Goal: Information Seeking & Learning: Find specific page/section

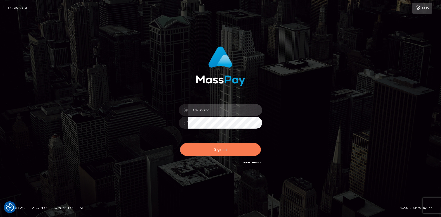
type input "Eduard Gavrilescu"
click at [219, 147] on button "Sign in" at bounding box center [220, 149] width 81 height 13
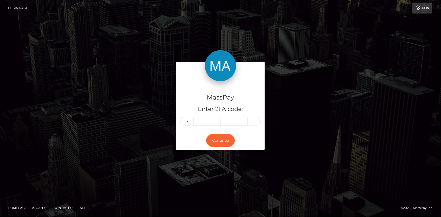
type input "2"
type input "9"
type input "3"
type input "1"
type input "8"
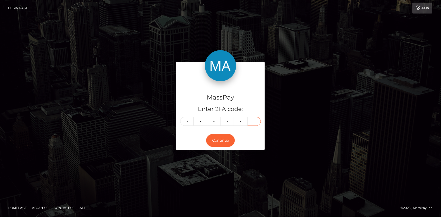
type input "1"
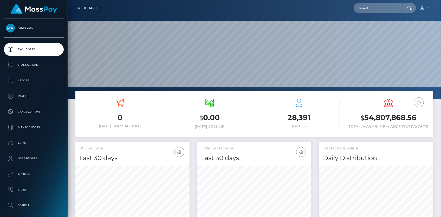
scroll to position [92, 114]
click at [367, 10] on input "text" at bounding box center [378, 8] width 49 height 10
paste input "poact_At2MFOEO6mbt"
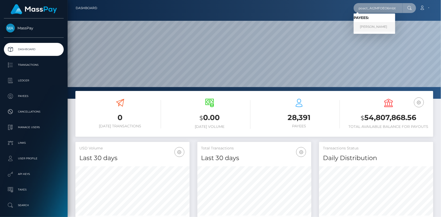
type input "poact_At2MFOEO6mbt"
click at [380, 26] on link "Blaž Zemljič" at bounding box center [375, 27] width 42 height 10
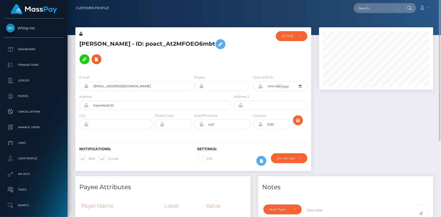
click at [138, 40] on h5 "[PERSON_NAME] - ID: poact_At2MFOEO6mbt" at bounding box center [154, 52] width 150 height 30
copy h5 "[PERSON_NAME] - ID: poact_At2MFOEO6mbt"
click at [375, 8] on input "text" at bounding box center [378, 8] width 49 height 10
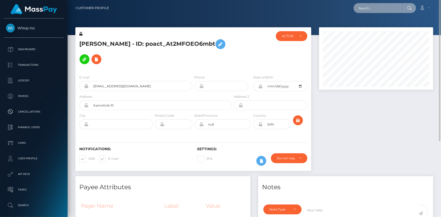
paste input "poact_qfDH0gvqIPzS"
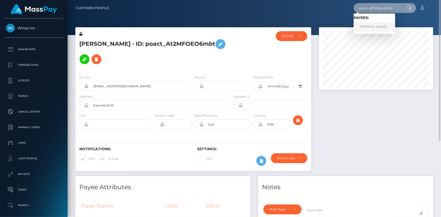
type input "poact_qfDH0gvqIPzS"
click at [371, 26] on link "MERVIN CHARLES" at bounding box center [375, 27] width 42 height 10
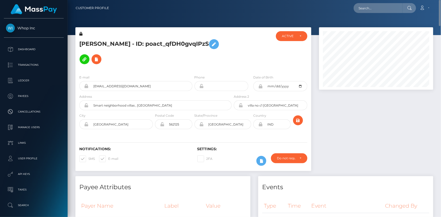
click at [149, 44] on h5 "MERVIN CHARLES - ID: poact_qfDH0gvqIPzS" at bounding box center [154, 52] width 150 height 30
copy h5 "MERVIN CHARLES - ID: poact_qfDH0gvqIPzS"
click at [362, 9] on input "text" at bounding box center [378, 8] width 49 height 10
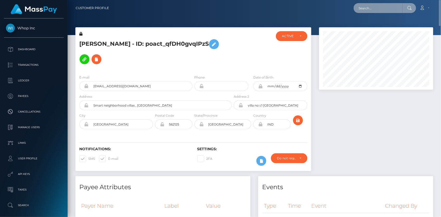
paste input "[EMAIL_ADDRESS][DOMAIN_NAME]"
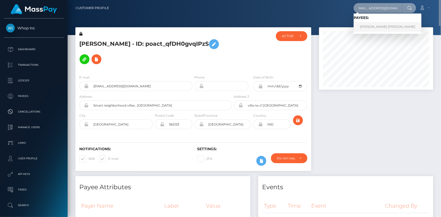
type input "[EMAIL_ADDRESS][DOMAIN_NAME]"
click at [381, 28] on link "Marshall Dale Thomas" at bounding box center [388, 27] width 68 height 10
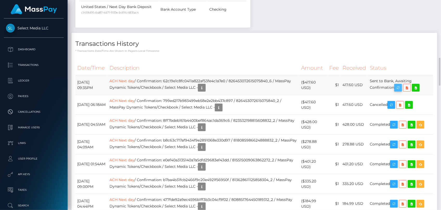
scroll to position [62, 114]
click at [401, 88] on icon "button" at bounding box center [398, 88] width 6 height 7
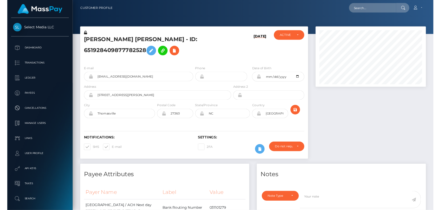
scroll to position [62, 114]
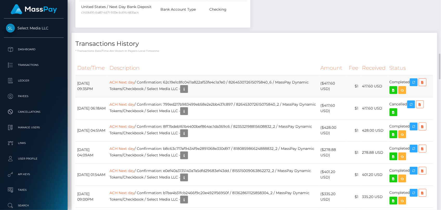
click at [181, 81] on td "ACH Next day / Confirmation: 62c19e1c8fc0411a822af53fe4c1a7e0 / 826453072615075…" at bounding box center [213, 86] width 211 height 22
copy td "62c19e1c8fc0411a822af53fe4c1a7e0"
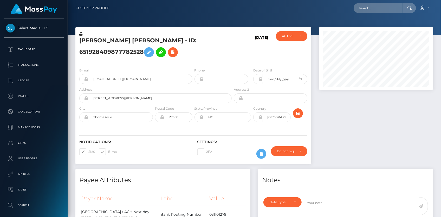
scroll to position [62, 114]
click at [355, 6] on div "Loading... Loading... Account Edit Profile Logout" at bounding box center [273, 8] width 320 height 11
click at [359, 7] on input "text" at bounding box center [378, 8] width 49 height 10
paste input "68d4de0158f12de71c58a63d"
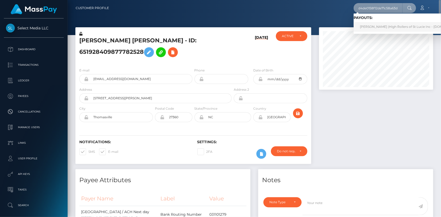
type input "68d4de0158f12de71c58a63d"
click at [371, 23] on link "Natasha Riley (High Rollers of St Lucie Inc - Luckyrush.io)" at bounding box center [411, 27] width 115 height 10
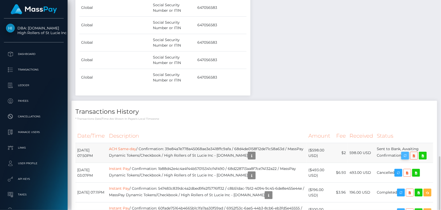
scroll to position [62, 114]
click at [404, 152] on icon "button" at bounding box center [405, 155] width 6 height 7
click at [232, 117] on p "* Transactions date/time are shown in payee's local timezone" at bounding box center [254, 119] width 358 height 4
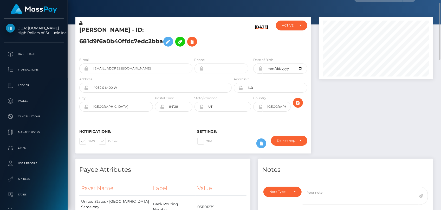
scroll to position [0, 0]
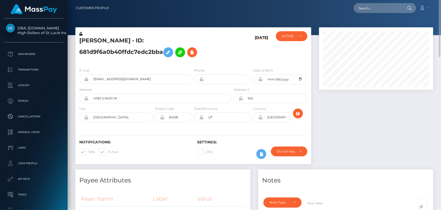
click at [376, 3] on div "Loading... Loading... Account Edit Profile Logout" at bounding box center [273, 8] width 320 height 11
click at [375, 7] on input "text" at bounding box center [378, 8] width 49 height 10
paste input "poact_pcc5NrY9I6f1"
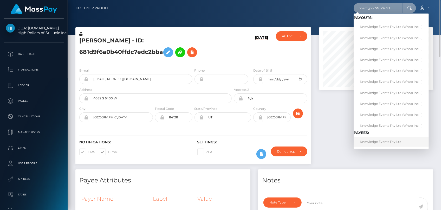
type input "poact_pcc5NrY9I6f1"
click at [377, 141] on link "Knowledge Events Pty Ltd" at bounding box center [391, 142] width 75 height 10
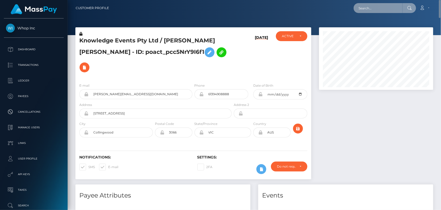
click at [377, 7] on input "text" at bounding box center [378, 8] width 49 height 10
paste input "pout_e5k7bvX2jRnCh"
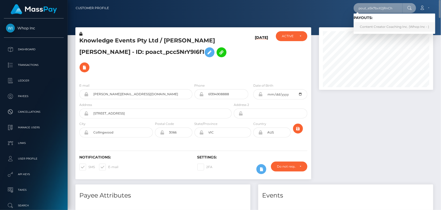
type input "pout_e5k7bvX2jRnCh"
click at [377, 25] on link "Content Creator Coaching Inc. (Whop Inc - )" at bounding box center [395, 27] width 82 height 10
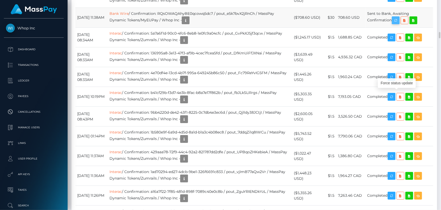
scroll to position [62, 114]
click at [396, 24] on icon "button" at bounding box center [396, 20] width 6 height 7
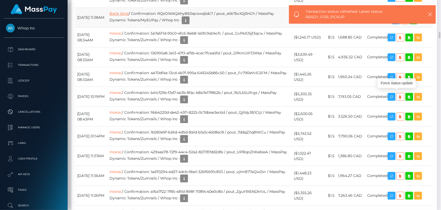
click at [129, 16] on link "Bank Wire" at bounding box center [119, 13] width 19 height 5
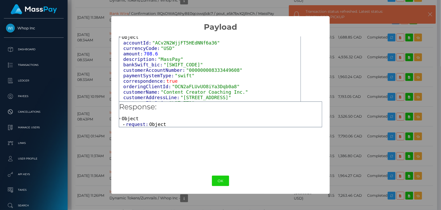
scroll to position [23, 0]
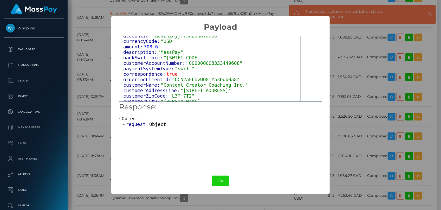
click at [152, 123] on span "Object" at bounding box center [157, 123] width 17 height 5
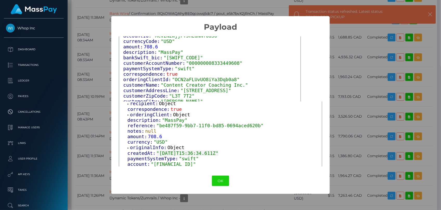
scroll to position [0, 0]
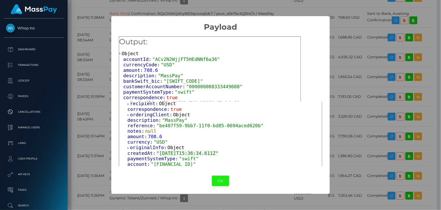
click at [223, 181] on button "OK" at bounding box center [220, 181] width 17 height 11
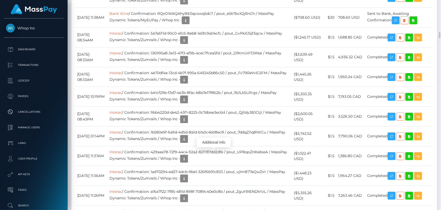
scroll to position [62, 114]
click at [129, 16] on link "Bank Wire" at bounding box center [119, 13] width 19 height 5
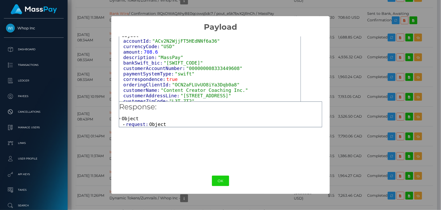
scroll to position [36, 0]
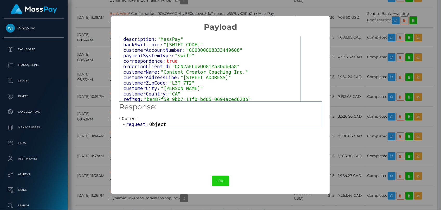
click at [141, 125] on span "request:" at bounding box center [137, 123] width 23 height 5
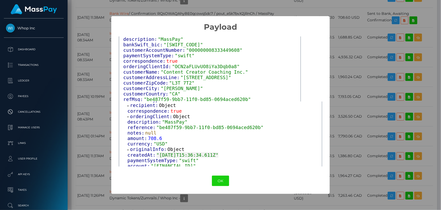
scroll to position [59, 0]
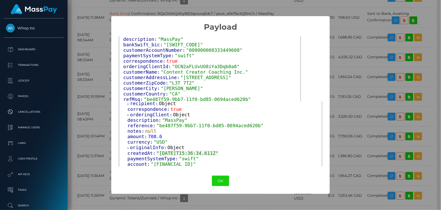
click at [167, 167] on div "Output: Object accountId: "ACv2N2WjjFT5HEdNNf6a36" currencyCode: "USD" amount: …" at bounding box center [220, 100] width 218 height 136
click at [164, 163] on span ""GB78PYYP00993910000980"" at bounding box center [173, 163] width 45 height 5
copy span "GB78PYYP00993910000980"
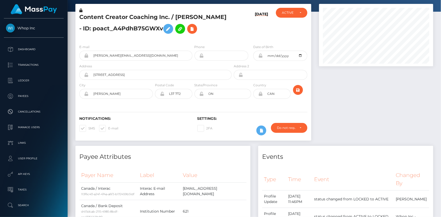
scroll to position [0, 0]
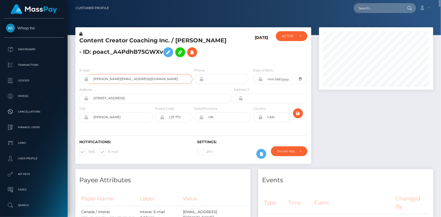
click at [103, 75] on input "dylan@dylanblyuss.com" at bounding box center [141, 79] width 104 height 10
click at [137, 80] on input "dylan@dylanblyuss.com" at bounding box center [141, 79] width 104 height 10
drag, startPoint x: 142, startPoint y: 78, endPoint x: 92, endPoint y: 75, distance: 50.0
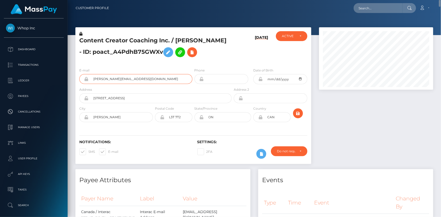
click at [92, 75] on input "dylan@dylanblyuss.com" at bounding box center [141, 79] width 104 height 10
click at [360, 12] on input "text" at bounding box center [378, 8] width 49 height 10
paste input "management@madchartsacademy.com"
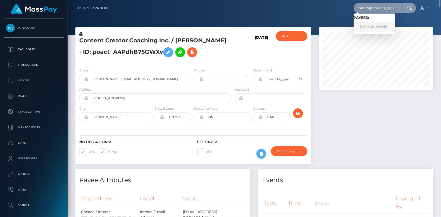
type input "management@madchartsacademy.com"
click at [373, 25] on link "MAREO-JOHN NEL" at bounding box center [375, 27] width 42 height 10
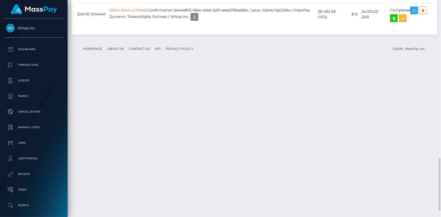
scroll to position [630, 0]
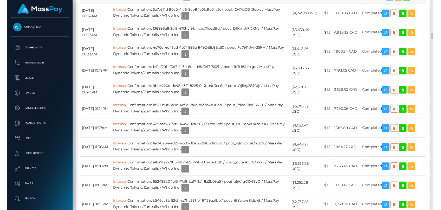
scroll to position [62, 114]
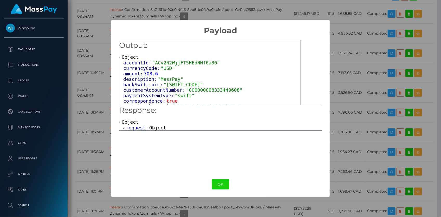
click at [144, 129] on span "request:" at bounding box center [137, 127] width 23 height 5
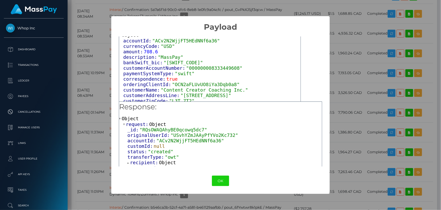
scroll to position [36, 0]
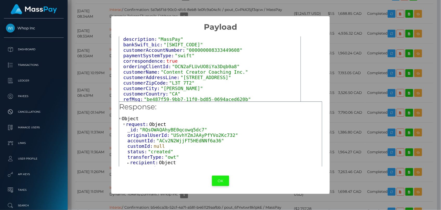
click at [218, 180] on button "OK" at bounding box center [220, 181] width 17 height 11
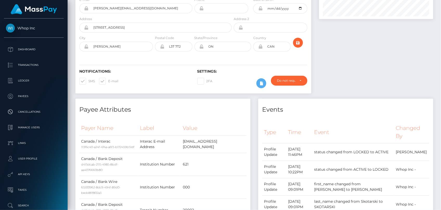
scroll to position [0, 0]
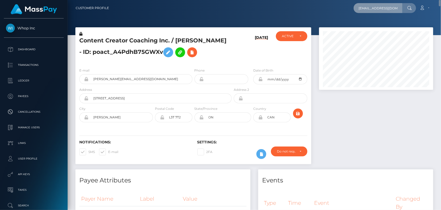
click at [393, 8] on input "management@madchartsacademy.com" at bounding box center [378, 8] width 49 height 10
paste input "poact_LnSwH3S3ujKp"
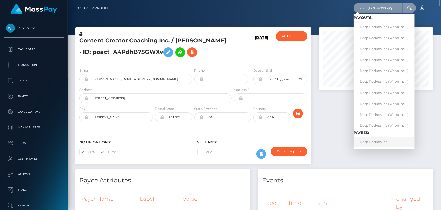
type input "poact_LnSwH3S3ujKp"
click at [370, 142] on link "Deep Pockets Inc" at bounding box center [384, 142] width 61 height 10
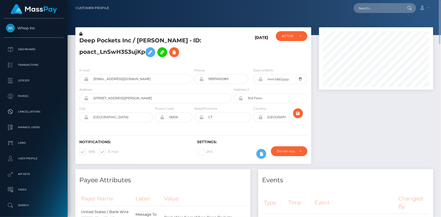
click at [101, 38] on h5 "Deep Pockets Inc / [PERSON_NAME] - ID: poact_LnSwH3S3ujKp" at bounding box center [154, 48] width 150 height 23
copy h5 "Deep Pockets Inc / [PERSON_NAME] - ID: poact_LnSwH3S3ujKp"
click at [364, 10] on input "text" at bounding box center [378, 8] width 49 height 10
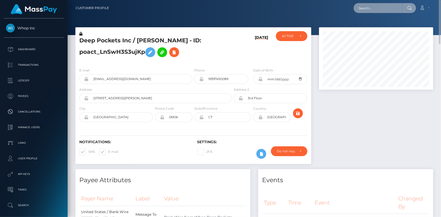
paste input "d12af8c5-1d5e-47f7-9a33-769666aa0408"
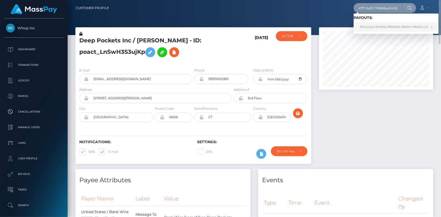
type input "d12af8c5-1d5e-47f7-9a33-769666aa0408"
click at [364, 25] on link "Sinovuyo Anelisa Mboleka (Select Media LLC - )" at bounding box center [396, 27] width 85 height 10
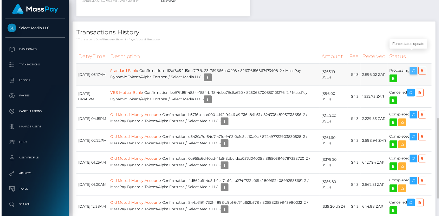
scroll to position [62, 114]
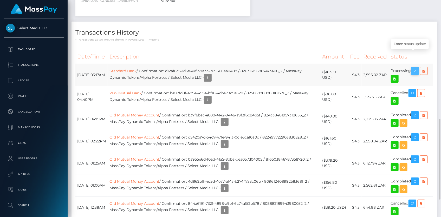
click at [416, 68] on icon "button" at bounding box center [415, 71] width 6 height 7
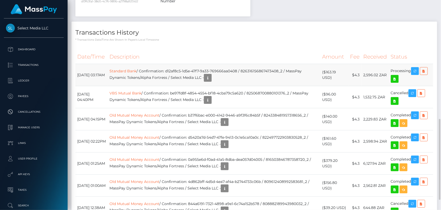
click at [184, 64] on td "Standard Bank / Confirmation: d12af8c5-1d5e-47f7-9a33-769666aa0408 / 8263161568…" at bounding box center [214, 75] width 213 height 22
drag, startPoint x: 178, startPoint y: 55, endPoint x: 250, endPoint y: 55, distance: 72.3
click at [250, 64] on td "Standard Bank / Confirmation: d12af8c5-1d5e-47f7-9a33-769666aa0408 / 8263161568…" at bounding box center [214, 75] width 213 height 22
copy td "d12af8c5-1d5e-47f7-9a33-769666aa0408"
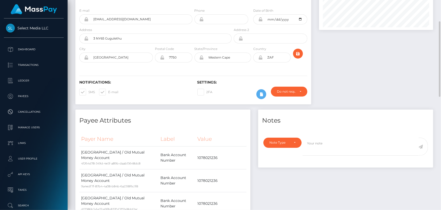
scroll to position [0, 0]
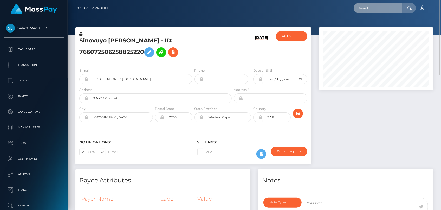
click at [382, 11] on input "text" at bounding box center [378, 8] width 49 height 10
paste input "poact_lpTXBW78k5n3"
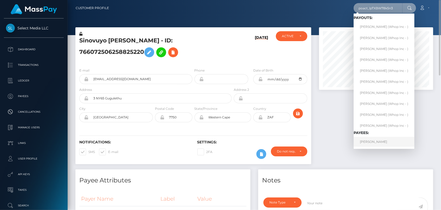
type input "poact_lpTXBW78k5n3"
click at [382, 141] on link "[PERSON_NAME]" at bounding box center [384, 142] width 61 height 10
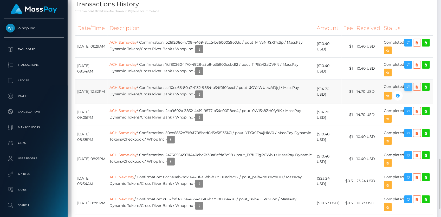
scroll to position [62, 114]
click at [409, 84] on icon "button" at bounding box center [408, 87] width 6 height 7
drag, startPoint x: 178, startPoint y: 43, endPoint x: 249, endPoint y: 41, distance: 70.8
click at [249, 80] on td "ACH Same-day / Confirmation: aa10ee65-80a7-4132-9854-b34f010feecf / pout_JOYaWU…" at bounding box center [211, 92] width 207 height 24
copy td "aa10ee65-80a7-4132-9854-b34f010feecf"
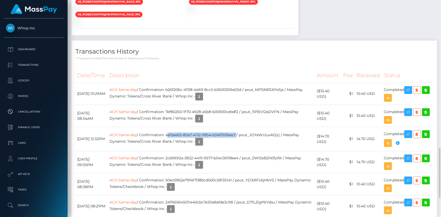
copy td "aa10ee65-80a7-4132-9854-b34f010feecf"
click at [401, 140] on icon "button" at bounding box center [398, 143] width 6 height 7
copy td "aa10ee65-80a7-4132-9854-b34f010feecf"
click at [137, 133] on link "ACH Same-day" at bounding box center [123, 135] width 27 height 5
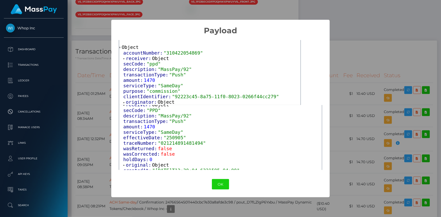
scroll to position [94, 0]
click at [154, 102] on span "originator:" at bounding box center [142, 101] width 32 height 5
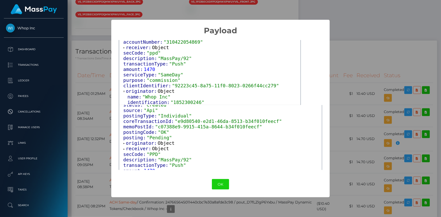
scroll to position [71, 0]
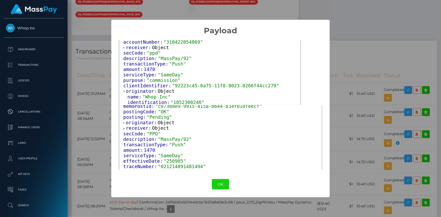
click at [141, 128] on span "receiver:" at bounding box center [139, 127] width 26 height 5
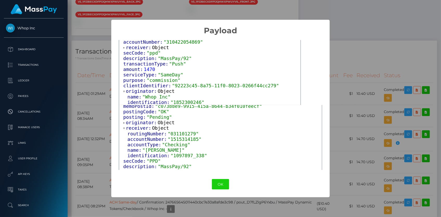
click at [142, 123] on span "originator:" at bounding box center [142, 122] width 32 height 5
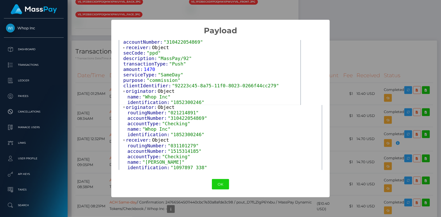
scroll to position [94, 0]
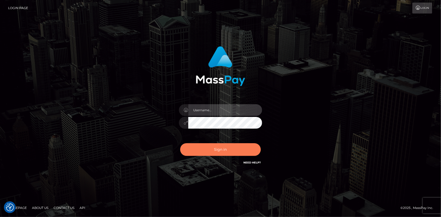
type input "[PERSON_NAME]"
click at [218, 154] on button "Sign in" at bounding box center [220, 149] width 81 height 13
type input "Eduard Gavrilescu"
click at [227, 147] on button "Sign in" at bounding box center [220, 149] width 81 height 13
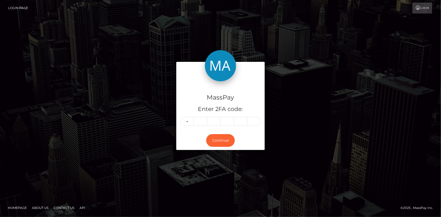
type input "1"
type input "5"
type input "0"
type input "7"
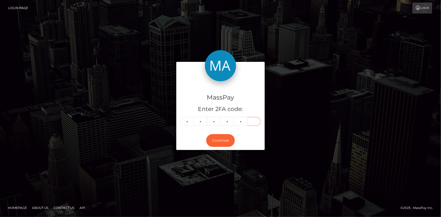
type input "8"
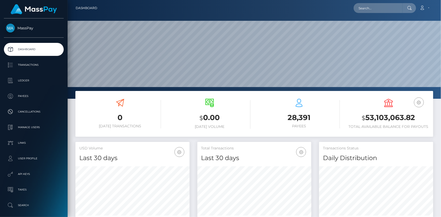
scroll to position [92, 114]
drag, startPoint x: 191, startPoint y: 88, endPoint x: 352, endPoint y: 6, distance: 181.2
click at [347, 5] on div "Loading... Loading... Account Edit Profile Logout" at bounding box center [267, 8] width 332 height 11
click at [366, 8] on input "text" at bounding box center [378, 8] width 49 height 10
paste input "[EMAIL_ADDRESS][DOMAIN_NAME]"
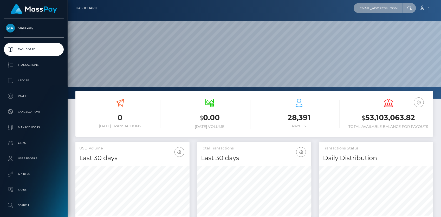
scroll to position [0, 6]
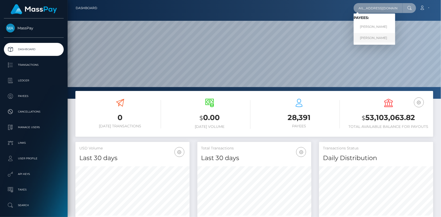
type input "[EMAIL_ADDRESS][DOMAIN_NAME]"
click at [370, 35] on link "SARAH ANDREANNA ENKE" at bounding box center [375, 38] width 42 height 10
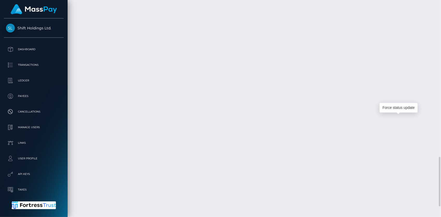
scroll to position [62, 114]
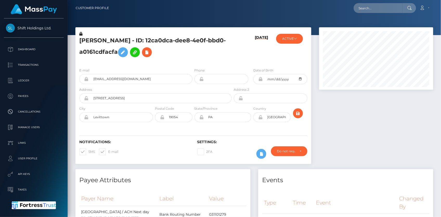
scroll to position [62, 114]
click at [359, 8] on input "text" at bounding box center [378, 8] width 49 height 10
paste input "29571096-a15b-46fc-97af-d67e45393277"
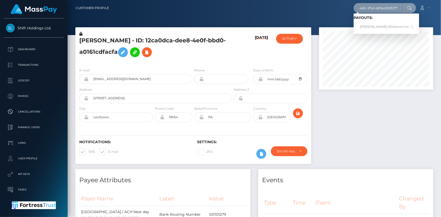
type input "29571096-a15b-46fc-97af-d67e45393277"
click at [374, 23] on link "Nainoa Villierme (NVisionU Inc - )" at bounding box center [387, 27] width 66 height 10
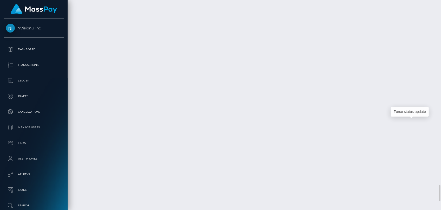
scroll to position [62, 114]
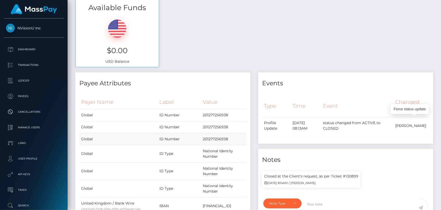
scroll to position [0, 0]
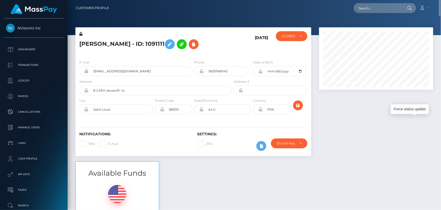
click at [101, 46] on h5 "Nainoa Villierme - ID: 1091111" at bounding box center [154, 44] width 150 height 15
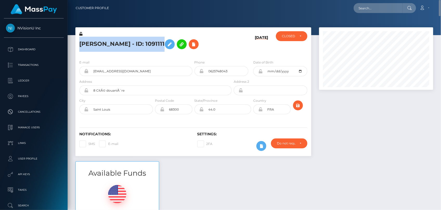
click at [101, 46] on h5 "Nainoa Villierme - ID: 1091111" at bounding box center [154, 44] width 150 height 15
copy h5 "Nainoa Villierme - ID: 1091111"
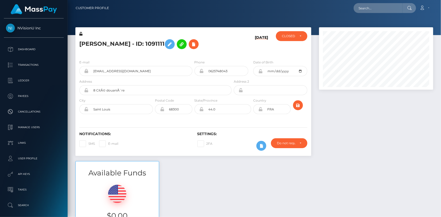
scroll to position [62, 114]
click at [360, 13] on div "Loading... Loading... Account Edit Profile Logout" at bounding box center [273, 8] width 320 height 11
click at [361, 12] on input "text" at bounding box center [378, 8] width 49 height 10
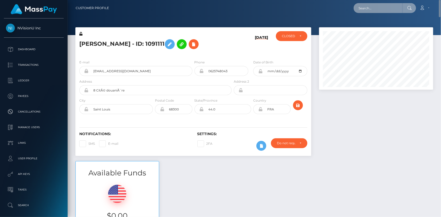
paste input "3c72ae6e0a8243aeb760d95643ca19cd"
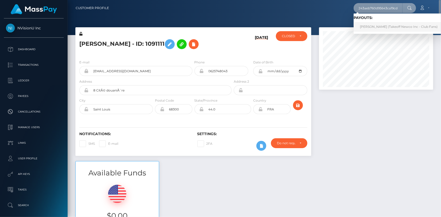
type input "3c72ae6e0a8243aeb760d95643ca19cd"
click at [370, 28] on link "JESSICA JULISA LUIS (Takeoff Newco Inc - Club Fans)" at bounding box center [399, 27] width 90 height 10
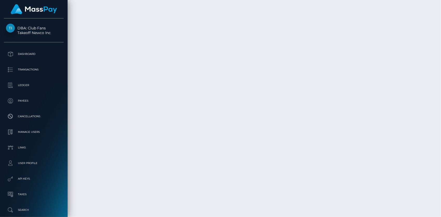
scroll to position [4650, 0]
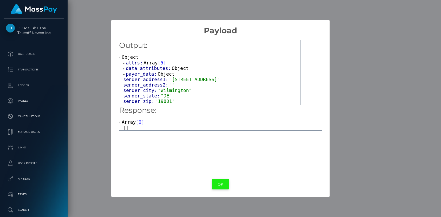
click at [222, 185] on button "OK" at bounding box center [220, 184] width 17 height 11
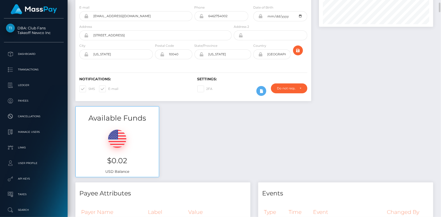
scroll to position [0, 0]
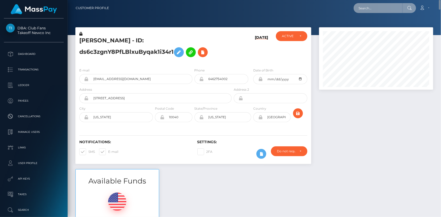
click at [362, 12] on input "text" at bounding box center [378, 8] width 49 height 10
paste input "poact_VyXl6N6MCGw1"
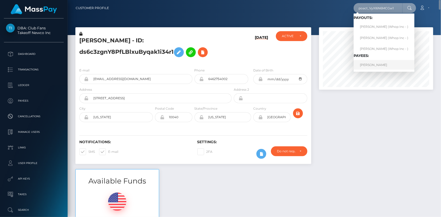
type input "poact_VyXl6N6MCGw1"
click at [368, 64] on link "ALEXANDRU-FLORIN DUMITRIU" at bounding box center [384, 65] width 61 height 10
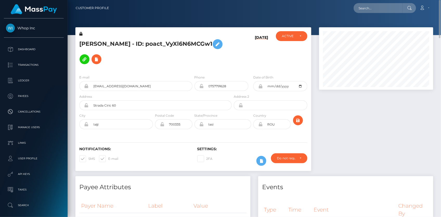
click at [126, 38] on h5 "[PERSON_NAME] - ID: poact_VyXl6N6MCGw1" at bounding box center [154, 52] width 150 height 30
click at [125, 38] on h5 "[PERSON_NAME] - ID: poact_VyXl6N6MCGw1" at bounding box center [154, 52] width 150 height 30
copy h5 "[PERSON_NAME] - ID: poact_VyXl6N6MCGw1"
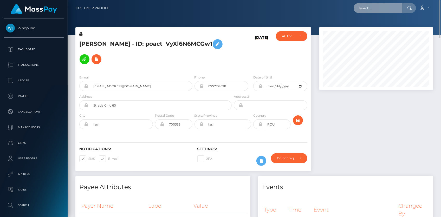
click at [375, 12] on input "text" at bounding box center [378, 8] width 49 height 10
paste input "22dc335a-97be-11f0-bd85-0694aced620b"
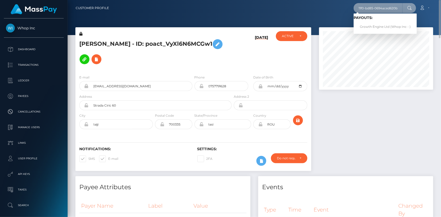
type input "22dc335a-97be-11f0-bd85-0694aced620b"
click at [369, 27] on link "Growth Engine Ltd (Whop Inc - )" at bounding box center [385, 27] width 63 height 10
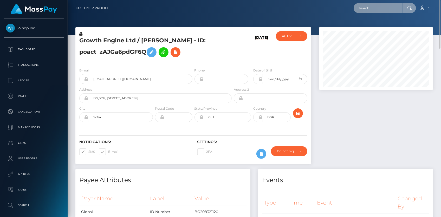
click at [372, 10] on input "text" at bounding box center [378, 8] width 49 height 10
paste input "1ff60712-97ea-11f0-bd85-0694aced620b"
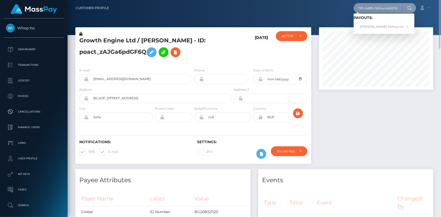
type input "1ff60712-97ea-11f0-bd85-0694aced620b"
click at [374, 24] on link "SHOKHNOZA YARMATOVA (Whop Inc - )" at bounding box center [384, 27] width 61 height 10
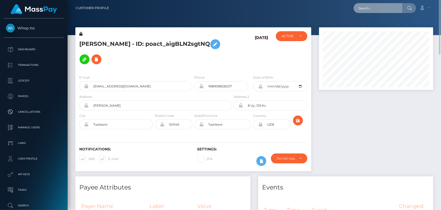
click at [384, 4] on input "text" at bounding box center [378, 8] width 49 height 10
paste input "28f92479-97e9-11f0-bd85-0694aced620b"
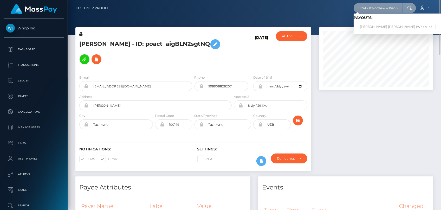
type input "28f92479-97e9-11f0-bd85-0694aced620b"
click at [372, 26] on link "[PERSON_NAME] [PERSON_NAME] (Whop Inc - )" at bounding box center [398, 27] width 89 height 10
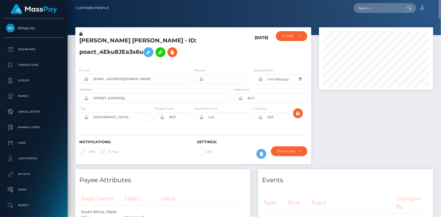
click at [374, 12] on div "Loading... Loading... Account Edit Profile Logout" at bounding box center [273, 8] width 320 height 11
click at [374, 12] on input "text" at bounding box center [378, 8] width 49 height 10
paste input "828491598747688961_2"
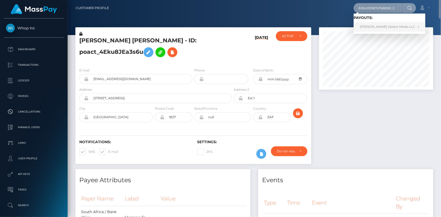
type input "828491598747688961_2"
click at [374, 25] on link "[PERSON_NAME] (Select Media LLC - )" at bounding box center [390, 27] width 72 height 10
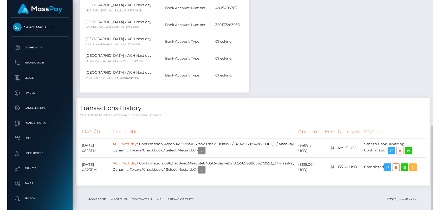
scroll to position [289, 0]
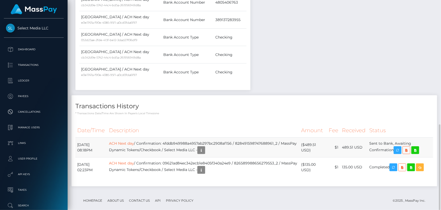
click at [181, 143] on td "ACH Next day / Confirmation: 4fddb949988a4957ab297bc2908af156 / 828491598747688…" at bounding box center [203, 148] width 192 height 20
copy td "4fddb949988a4957ab297bc2908af156"
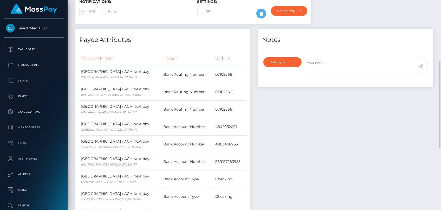
scroll to position [0, 0]
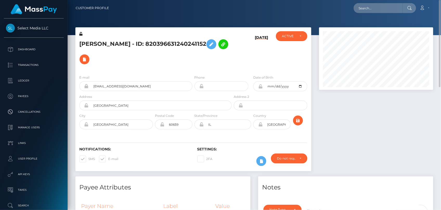
click at [369, 1] on nav "Customer Profile Loading... Loading... Account" at bounding box center [255, 8] width 374 height 16
click at [370, 4] on input "text" at bounding box center [378, 8] width 49 height 10
paste input "69719702-9771-11f0-bd85-0694aced620b"
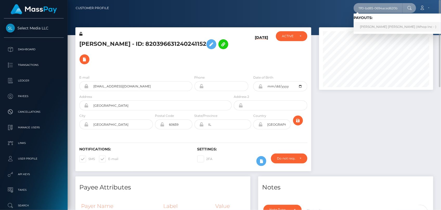
type input "69719702-9771-11f0-bd85-0694aced620b"
click at [365, 28] on link "[PERSON_NAME] [PERSON_NAME] (Whop Inc - )" at bounding box center [398, 27] width 89 height 10
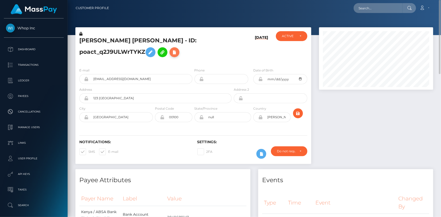
click at [179, 50] on button at bounding box center [175, 52] width 10 height 10
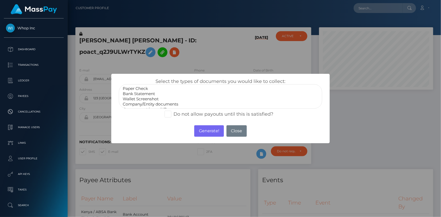
select select "Bank Statement"
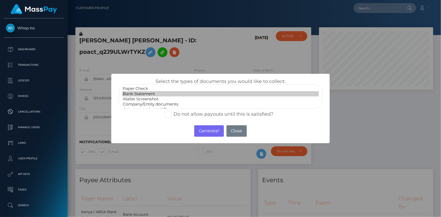
click at [159, 93] on option "Bank Statement" at bounding box center [220, 93] width 197 height 5
click at [205, 132] on button "Generate!" at bounding box center [208, 130] width 29 height 11
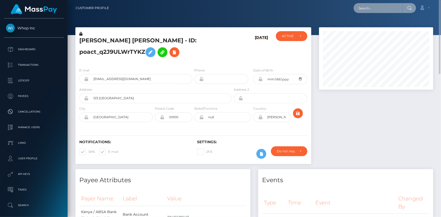
click at [366, 11] on input "text" at bounding box center [378, 8] width 49 height 10
paste input "382adfdb-97d7-11f0-bd85-0694aced620b"
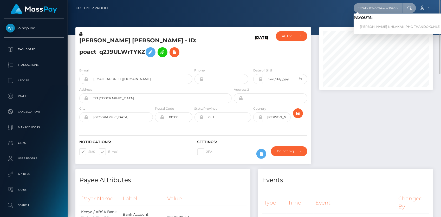
type input "382adfdb-97d7-11f0-bd85-0694aced620b"
click at [372, 28] on link "NKOSENHLE NHLAKANIPHO THANDOKUHLE NKABINDE (Whop Inc - )" at bounding box center [420, 27] width 132 height 10
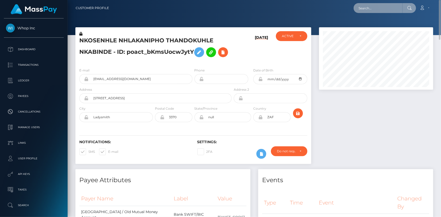
click at [372, 9] on input "text" at bounding box center [378, 8] width 49 height 10
paste input "a1208278-957f-11f0-bd85-0694aced620b"
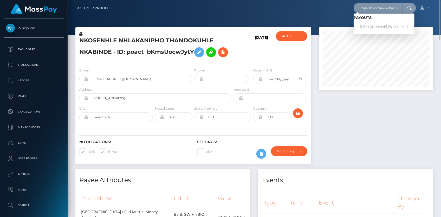
type input "a1208278-957f-11f0-bd85-0694aced620b"
click at [371, 25] on link "[PERSON_NAME] (Whop Inc - )" at bounding box center [384, 27] width 61 height 10
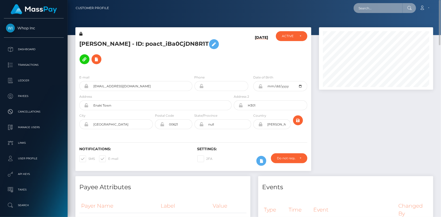
click at [370, 12] on input "text" at bounding box center [378, 8] width 49 height 10
paste input "36248223-96ab-11f0-bd85-0694aced620b"
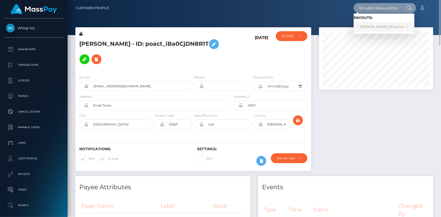
type input "36248223-96ab-11f0-bd85-0694aced620b"
click at [376, 24] on link "[PERSON_NAME] (Whop Inc - )" at bounding box center [384, 27] width 61 height 10
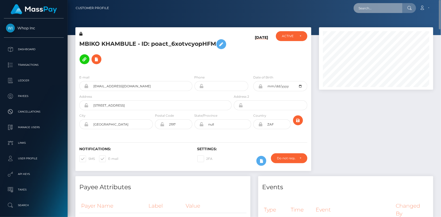
click at [365, 9] on input "text" at bounding box center [378, 8] width 49 height 10
paste input "ecb05f9f-9836-11f0-bd85-0694aced620b"
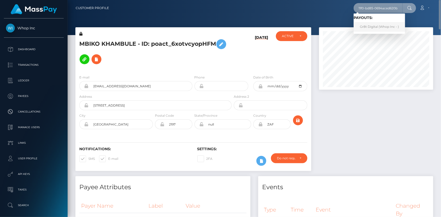
type input "ecb05f9f-9836-11f0-bd85-0694aced620b"
click at [372, 25] on link "Gr8t Digital (Whop Inc - )" at bounding box center [380, 27] width 52 height 10
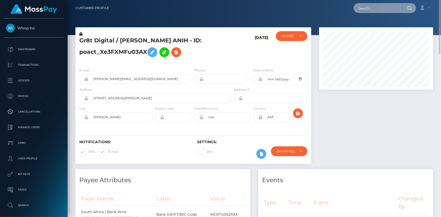
click at [357, 10] on input "text" at bounding box center [378, 8] width 49 height 10
paste input "58cd40af-97d3-11f0-bd85-0694aced620b"
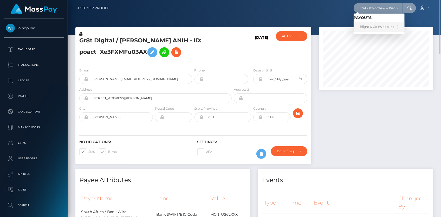
type input "58cd40af-97d3-11f0-bd85-0694aced620b"
click at [380, 24] on link "Blight & Co (Whop Inc - )" at bounding box center [379, 27] width 51 height 10
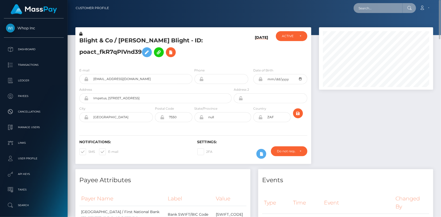
click at [365, 11] on input "text" at bounding box center [378, 8] width 49 height 10
paste input "9355c628-987a-11f0-bd85-0694aced620b"
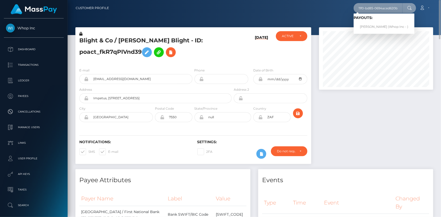
type input "9355c628-987a-11f0-bd85-0694aced620b"
click at [372, 24] on link "[PERSON_NAME] (Whop Inc - )" at bounding box center [384, 27] width 61 height 10
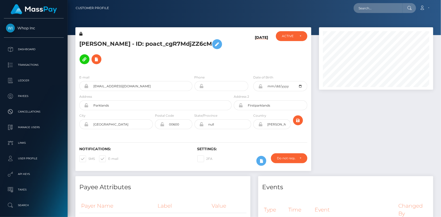
scroll to position [62, 114]
click at [362, 11] on input "text" at bounding box center [378, 8] width 49 height 10
paste input "RQIdnDN78cSpMzMIax8e4c"
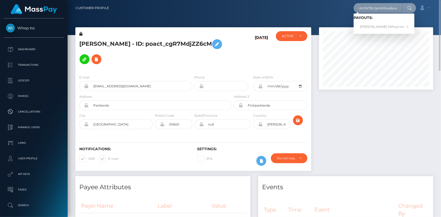
type input "RQIdnDN78cSpMzMIax8e4c"
click at [377, 28] on link "[PERSON_NAME] (Whop Inc - )" at bounding box center [384, 27] width 61 height 10
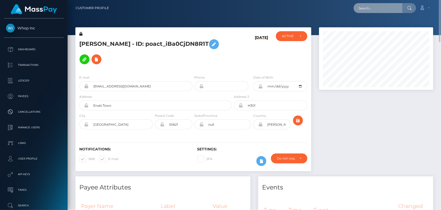
click at [364, 10] on input "text" at bounding box center [378, 8] width 49 height 10
paste input "97fdf9ec-9515-11f0-bd85-0694aced620b"
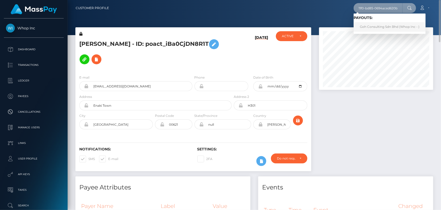
type input "97fdf9ec-9515-11f0-bd85-0694aced620b"
click at [377, 26] on link "Goh Consulting Sdn Bhd (Whop Inc - )" at bounding box center [390, 27] width 72 height 10
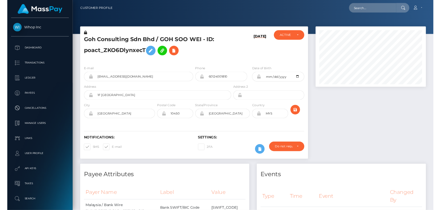
scroll to position [62, 114]
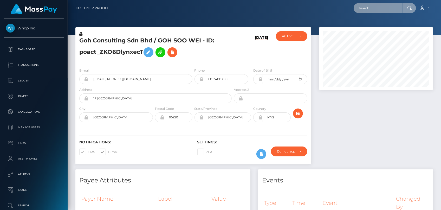
click at [359, 9] on input "text" at bounding box center [378, 8] width 49 height 10
paste input "pout_nHqEc9gkEdyCK"
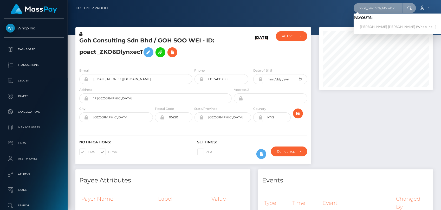
type input "pout_nHqEc9gkEdyCK"
click at [376, 25] on link "[PERSON_NAME] [PERSON_NAME] (Whop Inc - )" at bounding box center [398, 27] width 89 height 10
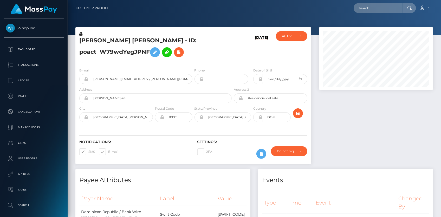
scroll to position [62, 114]
drag, startPoint x: 79, startPoint y: 53, endPoint x: 148, endPoint y: 53, distance: 69.7
click at [148, 53] on div "[PERSON_NAME] [PERSON_NAME] - ID: poact_W79wdYegJPNF" at bounding box center [153, 47] width 157 height 33
copy h5 "poact_W79wdYegJPNF"
click at [380, 11] on input "text" at bounding box center [378, 8] width 49 height 10
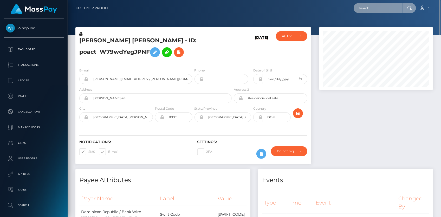
paste input "314174acfd2e495ab5e91875de109d0b"
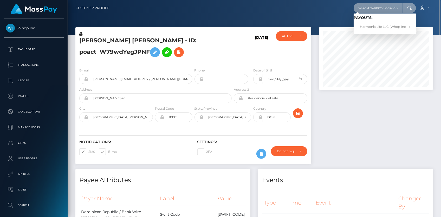
type input "314174acfd2e495ab5e91875de109d0b"
click at [377, 28] on link "Harmonia Life LLC (Whop Inc - )" at bounding box center [385, 27] width 62 height 10
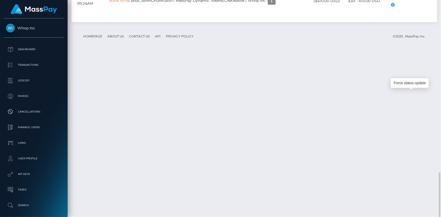
scroll to position [62, 114]
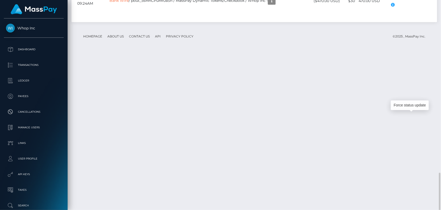
drag, startPoint x: 77, startPoint y: 94, endPoint x: 410, endPoint y: 94, distance: 332.9
copy tr "September 24, 2025 05:00AM Bank Wire / Confirmation: RQfyUbdBBnnwhLUrJQ768c / p…"
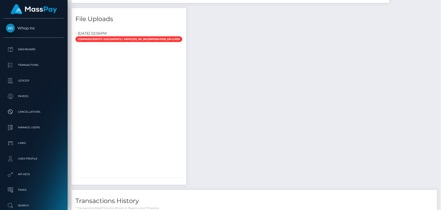
scroll to position [361, 0]
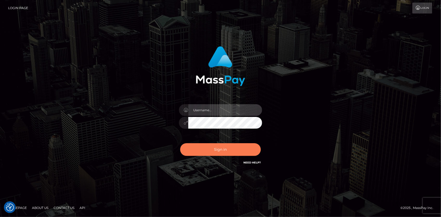
type input "[PERSON_NAME]"
click at [229, 150] on button "Sign in" at bounding box center [220, 149] width 81 height 13
type input "Eduard Gavrilescu"
click at [229, 146] on button "Sign in" at bounding box center [220, 149] width 81 height 13
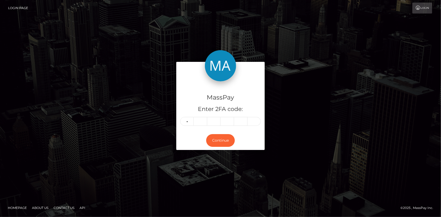
type input "2"
type input "5"
type input "1"
type input "6"
type input "3"
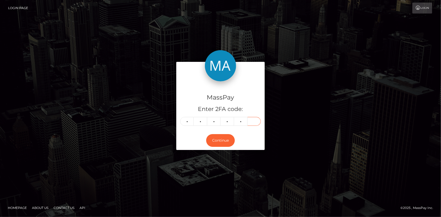
type input "7"
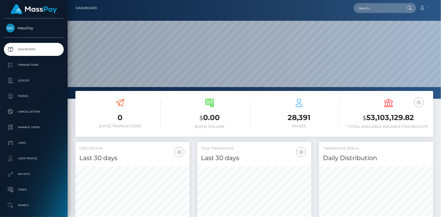
scroll to position [92, 114]
click at [365, 10] on input "text" at bounding box center [378, 8] width 49 height 10
paste input "brandonsf415@gmail.com"
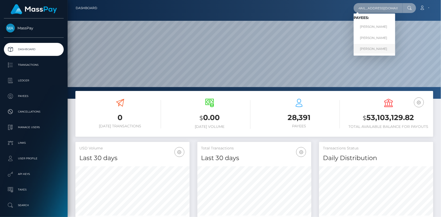
type input "brandonsf415@gmail.com"
click at [370, 49] on link "BRANDON MOORE" at bounding box center [375, 49] width 42 height 10
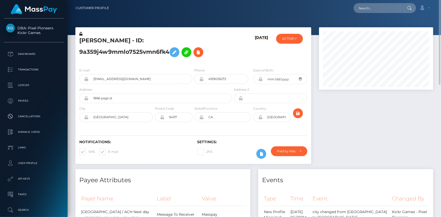
click at [114, 35] on div "[PERSON_NAME] - ID: 9a359j4w9mmlo7525vmn6fk4" at bounding box center [153, 47] width 157 height 33
click at [112, 43] on h5 "[PERSON_NAME] - ID: 9a359j4w9mmlo7525vmn6fk4" at bounding box center [154, 48] width 150 height 23
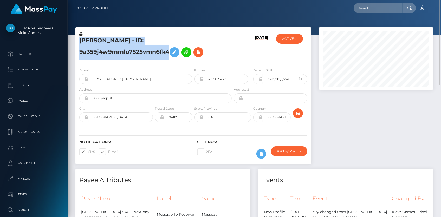
click at [112, 43] on h5 "[PERSON_NAME] - ID: 9a359j4w9mmlo7525vmn6fk4" at bounding box center [154, 48] width 150 height 23
copy h5 "[PERSON_NAME] - ID: 9a359j4w9mmlo7525vmn6fk4"
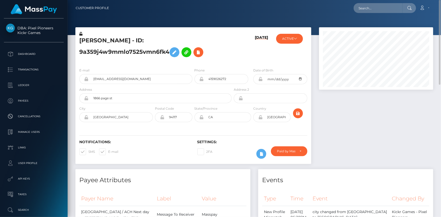
click at [343, 13] on div "Loading... Loading... Account Edit Profile Logout" at bounding box center [273, 8] width 320 height 11
click at [363, 11] on input "text" at bounding box center [378, 8] width 49 height 10
paste input "09458b40-f3b6-491a-948f-98e29a35e83d"
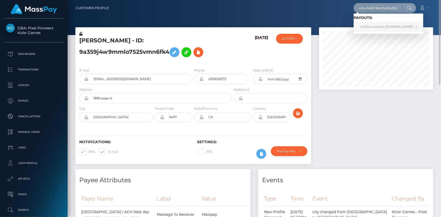
type input "09458b40-f3b6-491a-948f-98e29a35e83d"
click at [365, 26] on link "nichita umanet (Skin.Land - )" at bounding box center [389, 27] width 70 height 10
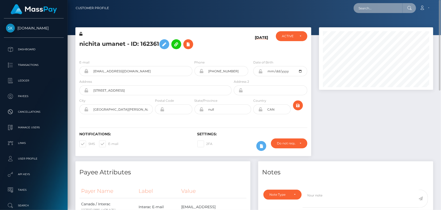
click at [361, 7] on input "text" at bounding box center [378, 8] width 49 height 10
paste input "poact_5PFZAejgBSdp"
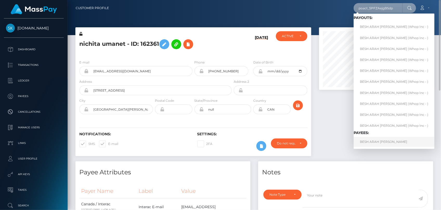
type input "poact_5PFZAejgBSdp"
click at [377, 142] on link "BESH ARAH [PERSON_NAME]" at bounding box center [394, 142] width 81 height 10
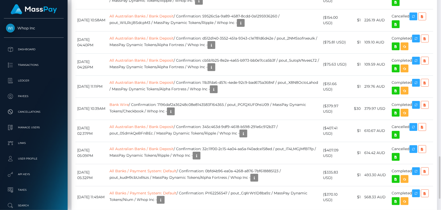
scroll to position [678, 0]
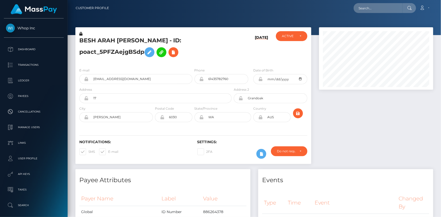
scroll to position [62, 114]
click at [362, 7] on input "text" at bounding box center [378, 8] width 49 height 10
paste input "61d8d7f882874cab9bd4130157b870e1"
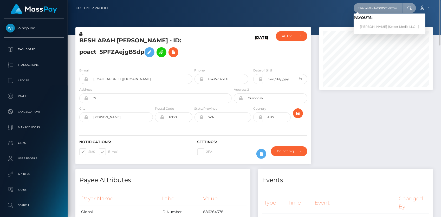
type input "61d8d7f882874cab9bd4130157b870e1"
click at [372, 28] on link "Tony Hendricks (Select Media LLC - )" at bounding box center [390, 27] width 72 height 10
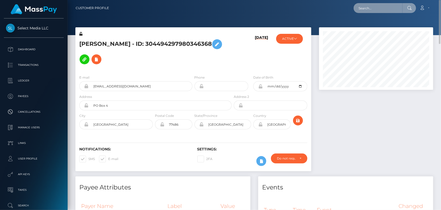
click at [365, 9] on input "text" at bounding box center [378, 8] width 49 height 10
paste input "MSP38f553d2cbb555b"
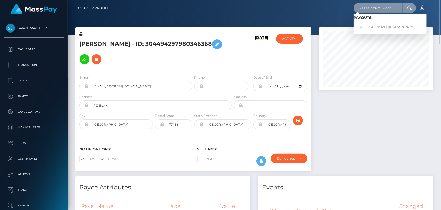
type input "MSP38f553d2cbb555b"
click at [372, 25] on link "[PERSON_NAME] ([DOMAIN_NAME] - )" at bounding box center [390, 27] width 73 height 10
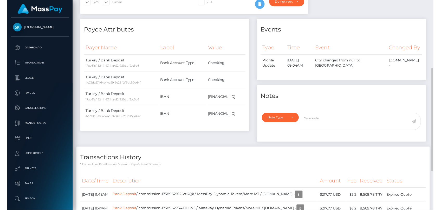
scroll to position [224, 0]
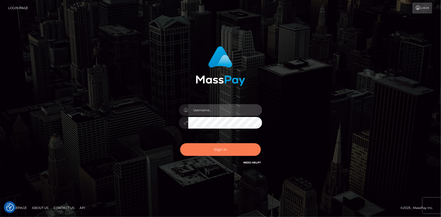
type input "[PERSON_NAME]"
click at [237, 149] on button "Sign in" at bounding box center [220, 149] width 81 height 13
type input "Eduard Gavrilescu"
click at [231, 148] on button "Sign in" at bounding box center [220, 149] width 81 height 13
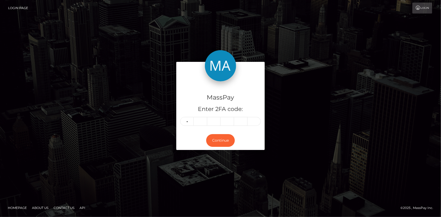
type input "7"
type input "8"
type input "2"
type input "3"
type input "5"
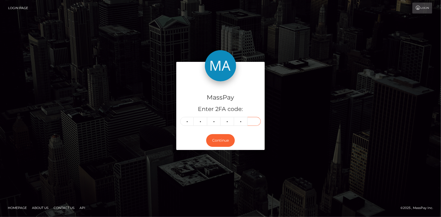
type input "7"
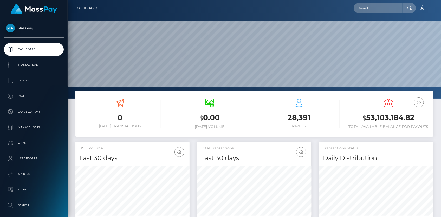
scroll to position [92, 114]
click at [369, 15] on nav "Dashboard Loading... Loading... Account Edit Profile" at bounding box center [255, 8] width 374 height 16
click at [368, 10] on input "text" at bounding box center [378, 8] width 49 height 10
paste input "a5ea8c6b-994c-11f0-bd85-0694aced620b"
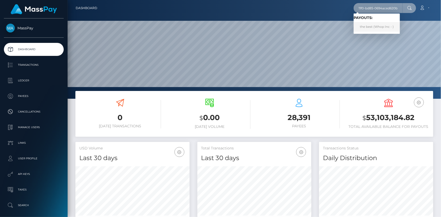
type input "a5ea8c6b-994c-11f0-bd85-0694aced620b"
click at [384, 28] on link "the best (Whop Inc - )" at bounding box center [377, 27] width 46 height 10
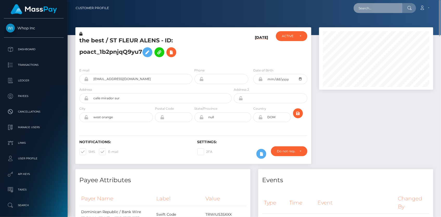
click at [373, 8] on input "text" at bounding box center [378, 8] width 49 height 10
paste input "bac3c9cc-997f-11f0-bd85-0694aced620b"
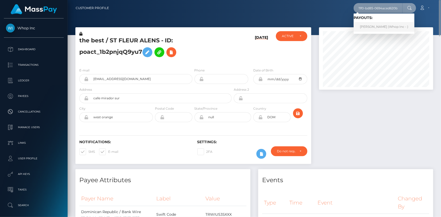
type input "bac3c9cc-997f-11f0-bd85-0694aced620b"
click at [378, 27] on link "FERNANDO LUCAS MAHESSE (Whop Inc - )" at bounding box center [384, 27] width 61 height 10
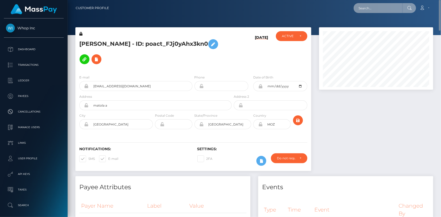
click at [371, 12] on input "text" at bounding box center [378, 8] width 49 height 10
paste input "04d32503-99cd-11f0-bd85-0694aced620b"
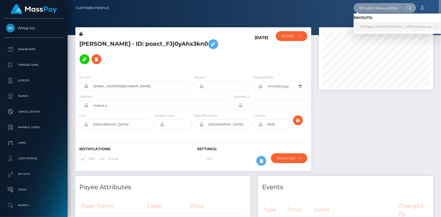
type input "04d32503-99cd-11f0-bd85-0694aced620b"
click at [373, 27] on link "The Skool of Athens (Whop Inc - )" at bounding box center [398, 27] width 88 height 10
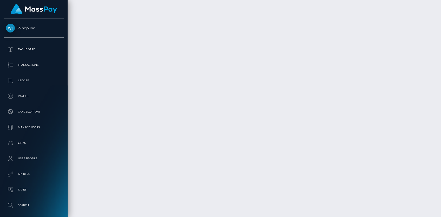
scroll to position [1682, 0]
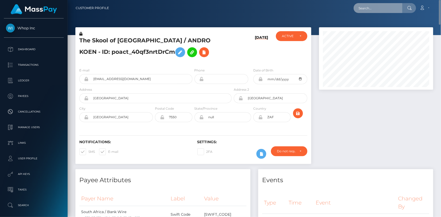
click at [366, 11] on input "text" at bounding box center [378, 8] width 49 height 10
paste input "a710548e-99cf-11f0-bd85-0694aced620b"
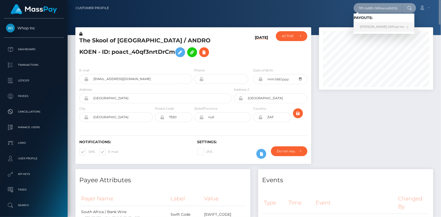
type input "a710548e-99cf-11f0-bd85-0694aced620b"
click at [383, 26] on link "[PERSON_NAME] (Whop Inc - )" at bounding box center [384, 27] width 61 height 10
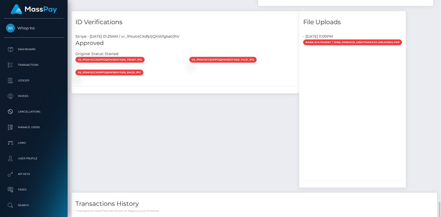
scroll to position [446, 0]
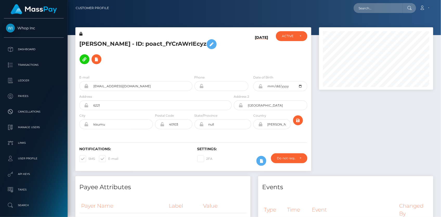
scroll to position [62, 114]
click at [364, 11] on input "text" at bounding box center [378, 8] width 49 height 10
paste input "joseph.gibran105@gmail.com"
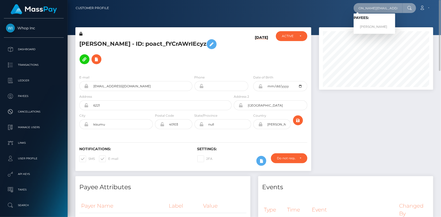
type input "joseph.gibran105@gmail.com"
click at [376, 26] on link "SEANJOSEPH RAYMOND FILLARDI" at bounding box center [375, 27] width 42 height 10
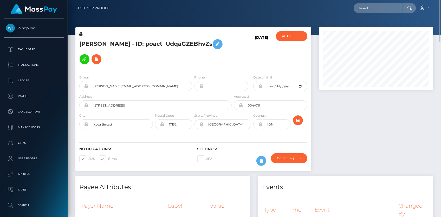
click at [129, 39] on h5 "[PERSON_NAME] - ID: poact_UdqaGZEBhvZs" at bounding box center [154, 52] width 150 height 30
click at [129, 39] on h5 "SEANJOSEPH RAYMOND FILLARDI - ID: poact_UdqaGZEBhvZs" at bounding box center [154, 52] width 150 height 30
copy h5 "SEANJOSEPH RAYMOND FILLARDI - ID: poact_UdqaGZEBhvZs"
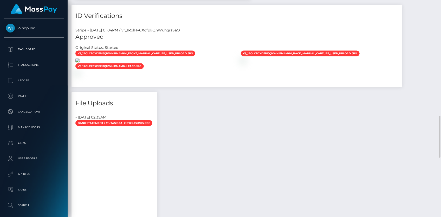
scroll to position [473, 0]
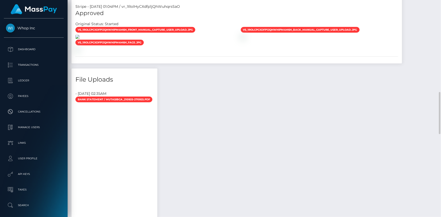
click at [80, 39] on img at bounding box center [77, 37] width 4 height 4
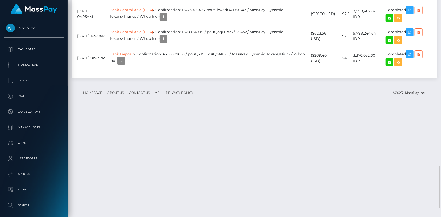
scroll to position [62, 114]
copy td "RQwFQwuiQ8KxeVwQJ525f2"
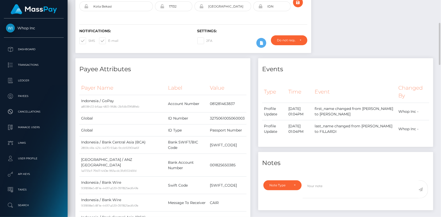
scroll to position [0, 0]
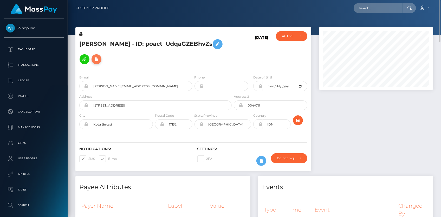
click at [100, 56] on icon at bounding box center [96, 59] width 6 height 7
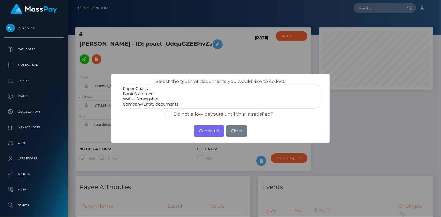
scroll to position [10, 0]
select select "Government issued ID"
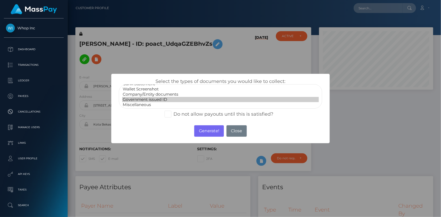
click at [154, 100] on option "Government issued ID" at bounding box center [220, 99] width 197 height 5
click at [212, 132] on button "Generate!" at bounding box center [208, 130] width 29 height 11
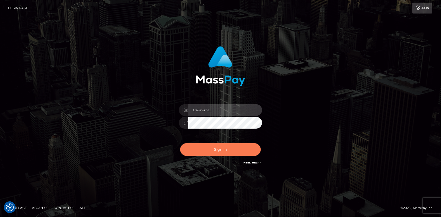
type input "Eduard Gavrilescu"
click at [218, 150] on button "Sign in" at bounding box center [220, 149] width 81 height 13
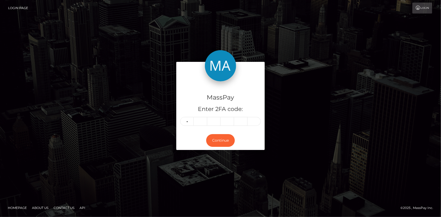
type input "2"
type input "9"
type input "7"
type input "6"
type input "2"
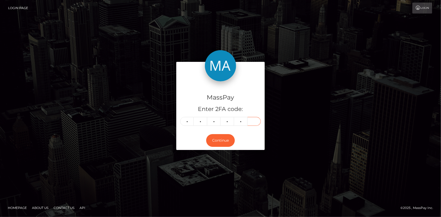
type input "8"
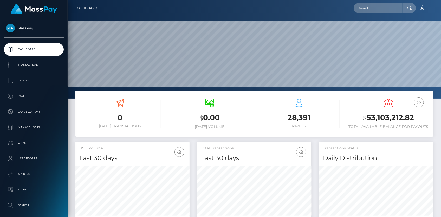
scroll to position [92, 114]
click at [362, 8] on input "text" at bounding box center [378, 8] width 49 height 10
paste input "9d12b363-9aa3-11f0-bd85-0694aced620b"
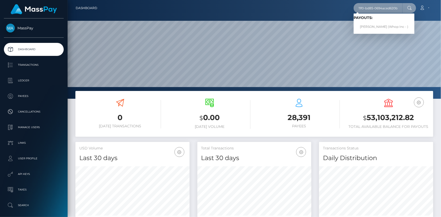
type input "9d12b363-9aa3-11f0-bd85-0694aced620b"
click at [378, 26] on link "MAREO-JOHN NEL (Whop Inc - )" at bounding box center [384, 27] width 61 height 10
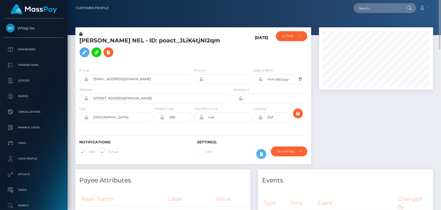
click at [372, 20] on div at bounding box center [255, 17] width 374 height 35
click at [372, 14] on nav "Customer Profile Loading... Loading... Account" at bounding box center [255, 8] width 374 height 16
click at [372, 10] on input "text" at bounding box center [378, 8] width 49 height 10
paste input "45ce19fd-1c02-11ef-9e42-062d9cd50a19"
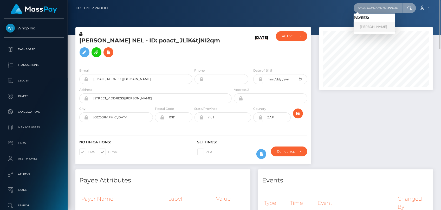
type input "45ce19fd-1c02-11ef-9e42-062d9cd50a19"
click at [381, 24] on link "YANA PANCHUK" at bounding box center [375, 27] width 42 height 10
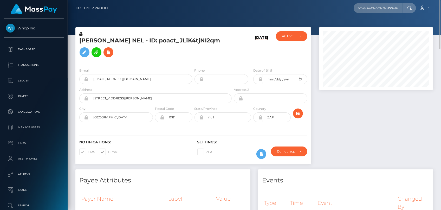
scroll to position [0, 0]
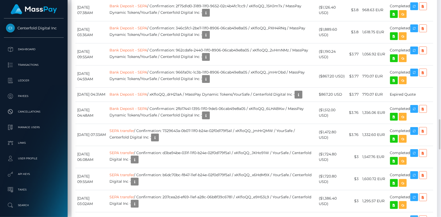
scroll to position [686, 0]
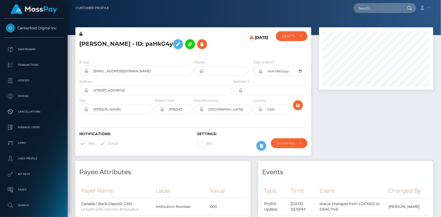
scroll to position [62, 114]
click at [363, 10] on input "text" at bounding box center [378, 8] width 49 height 10
paste input "poact_jr6zAyDBiig3"
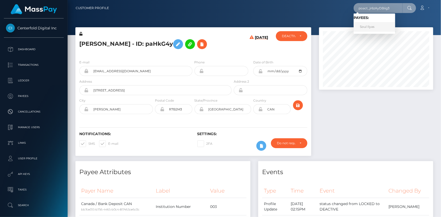
type input "poact_jr6zAyDBiig3"
click at [376, 28] on link "Soul Ilyas" at bounding box center [375, 27] width 42 height 10
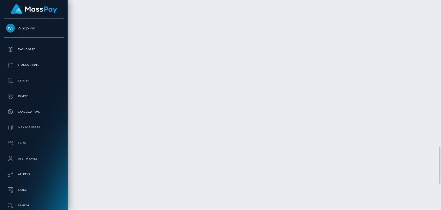
scroll to position [977, 0]
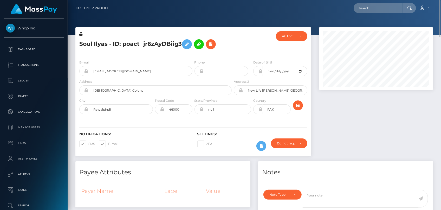
click at [115, 38] on h5 "Soul Ilyas - ID: poact_jr6zAyDBiig3" at bounding box center [154, 44] width 150 height 15
click at [115, 39] on h5 "Soul Ilyas - ID: poact_jr6zAyDBiig3" at bounding box center [154, 44] width 150 height 15
click at [91, 41] on h5 "Soul Ilyas - ID: poact_jr6zAyDBiig3" at bounding box center [154, 44] width 150 height 15
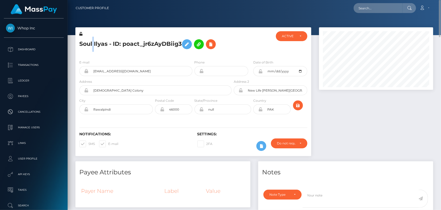
click at [91, 41] on h5 "Soul Ilyas - ID: poact_jr6zAyDBiig3" at bounding box center [154, 44] width 150 height 15
copy h5 "Soul Ilyas - ID: poact_jr6zAyDBiig3"
click at [363, 11] on input "text" at bounding box center [378, 8] width 49 height 10
paste input "poact_3zvdMW2WguxZ"
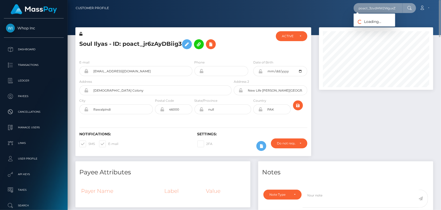
scroll to position [0, 1]
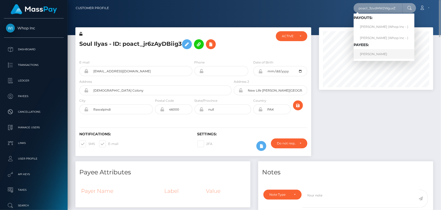
type input "poact_3zvdMW2WguxZ"
click at [375, 51] on link "VISAR LANAJ" at bounding box center [384, 54] width 61 height 10
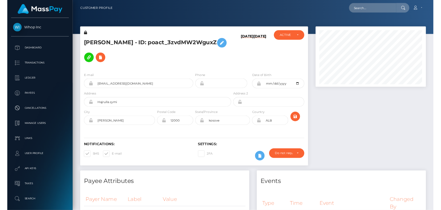
scroll to position [62, 114]
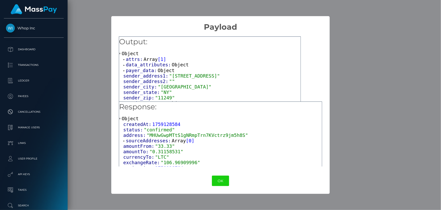
click at [140, 60] on span "attrs:" at bounding box center [135, 58] width 18 height 5
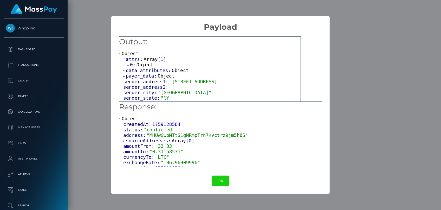
click at [140, 66] on span "Object" at bounding box center [145, 64] width 17 height 5
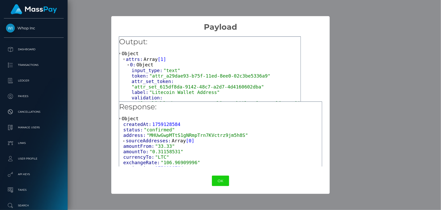
scroll to position [23, 0]
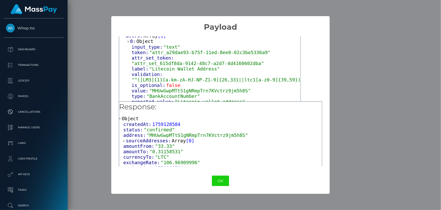
click at [184, 133] on span ""MHUwGwpMTtS1gNRmpTrn7KVctrz9jm5h8S"" at bounding box center [197, 134] width 101 height 5
copy span "MHUwGwpMTtS1gNRmpTrn7KVctrz9jm5h8S"
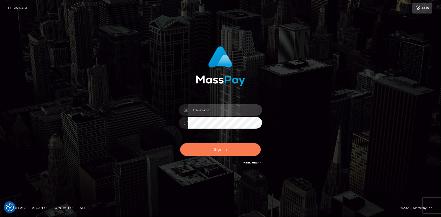
type input "Eduard Gavrilescu"
click at [217, 145] on button "Sign in" at bounding box center [220, 149] width 81 height 13
type input "[PERSON_NAME]"
click at [214, 146] on button "Sign in" at bounding box center [220, 149] width 81 height 13
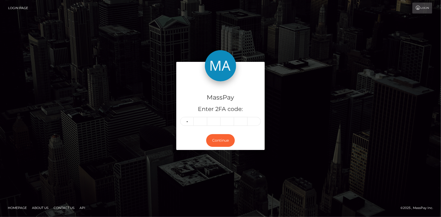
type input "1"
type input "7"
type input "2"
type input "9"
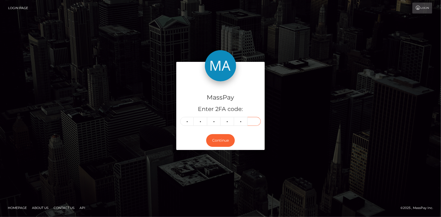
type input "9"
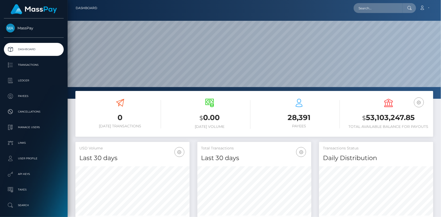
scroll to position [92, 114]
click at [426, 8] on link "Account" at bounding box center [424, 8] width 15 height 11
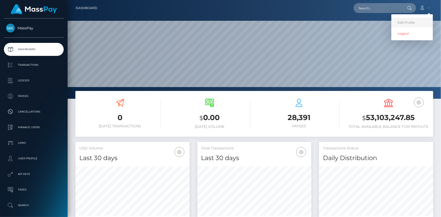
click at [411, 20] on link "Edit Profile" at bounding box center [412, 23] width 42 height 10
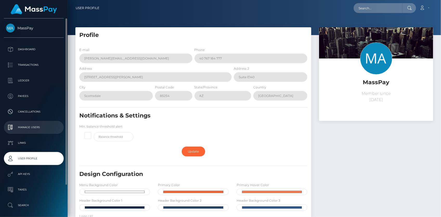
click at [31, 129] on p "Manage Users" at bounding box center [34, 128] width 56 height 8
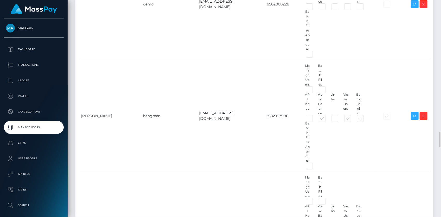
scroll to position [1537, 0]
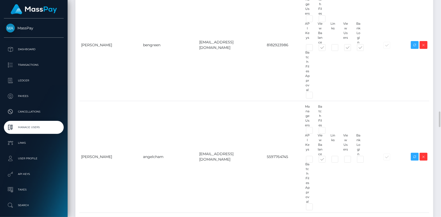
drag, startPoint x: 187, startPoint y: 104, endPoint x: 224, endPoint y: 104, distance: 36.9
copy td "eduard@masspay.io"
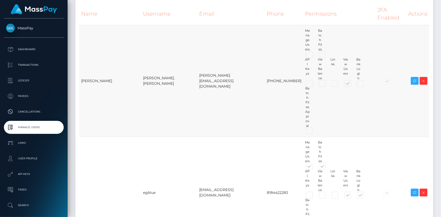
scroll to position [0, 0]
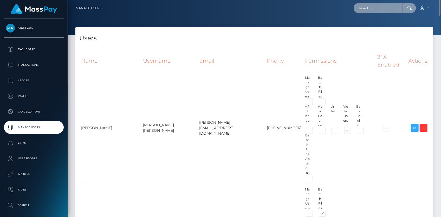
click at [366, 8] on input "text" at bounding box center [378, 8] width 49 height 10
paste input "eduard@masspay.io"
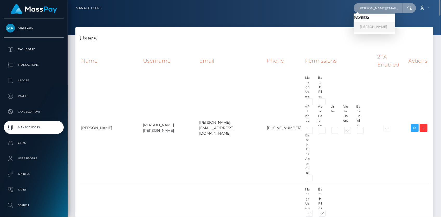
type input "eduard@masspay.io"
click at [364, 27] on link "Eduard Gavrilescu" at bounding box center [375, 27] width 42 height 10
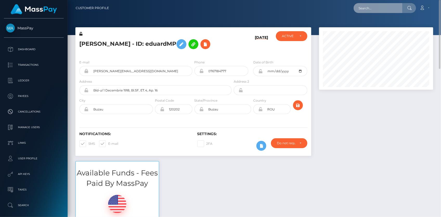
click at [359, 8] on input "text" at bounding box center [378, 8] width 49 height 10
paste input "132215"
paste input "fed5e55b-9c81-11f0-bd85-0694aced620b"
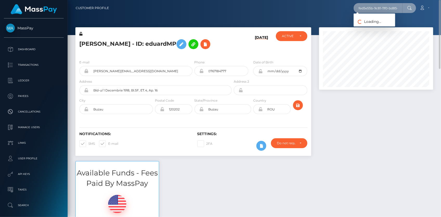
scroll to position [0, 26]
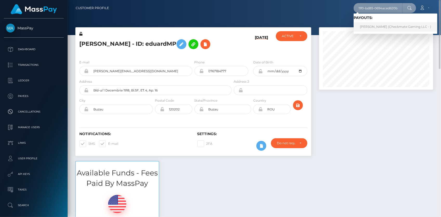
type input "fed5e55b-9c81-11f0-bd85-0694aced620b"
click at [366, 24] on link "Katia López betancor (Checkmate Gaming LLC - )" at bounding box center [396, 27] width 84 height 10
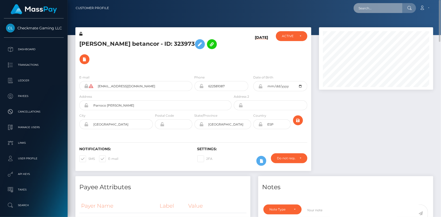
click at [358, 7] on input "text" at bounding box center [378, 8] width 49 height 10
paste input "fed5e55b-9c81-11f0-bd85-0694aced620b"
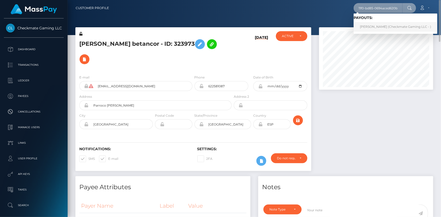
type input "fed5e55b-9c81-11f0-bd85-0694aced620b"
click at [369, 25] on link "Katia López betancor (Checkmate Gaming LLC - )" at bounding box center [396, 27] width 84 height 10
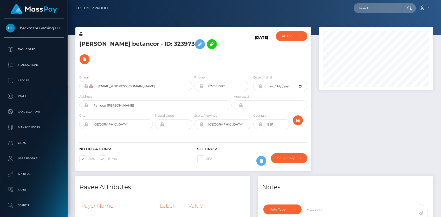
scroll to position [62, 114]
click at [375, 7] on input "text" at bounding box center [378, 8] width 49 height 10
paste input "4kp5clj48wtdti22e7o481h6"
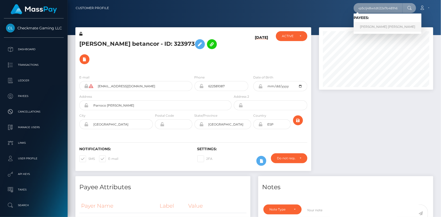
type input "4kp5clj48wtdti22e7o481h6"
click at [372, 26] on link "TYLER DAVID JOHNSON" at bounding box center [388, 27] width 68 height 10
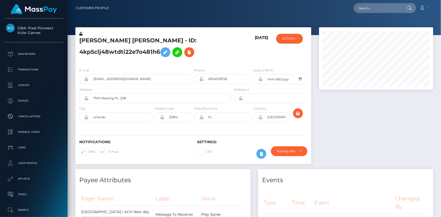
scroll to position [62, 114]
click at [133, 78] on input "[EMAIL_ADDRESS][DOMAIN_NAME]" at bounding box center [141, 79] width 104 height 10
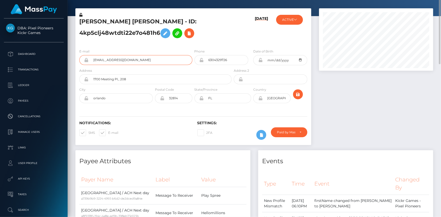
scroll to position [0, 0]
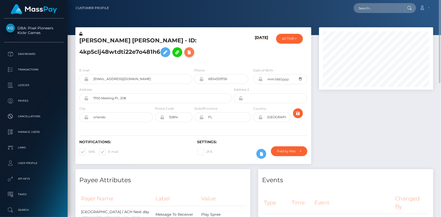
click at [191, 53] on icon at bounding box center [189, 52] width 6 height 7
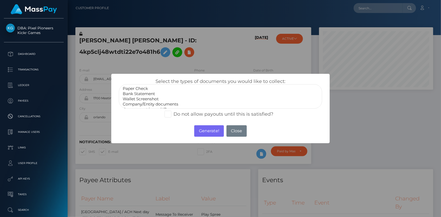
click at [159, 100] on option "Wallet Screenshot" at bounding box center [220, 98] width 197 height 5
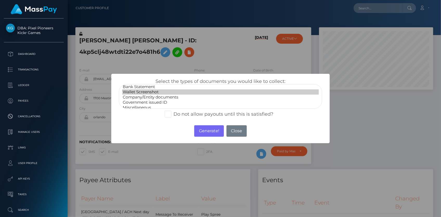
scroll to position [10, 0]
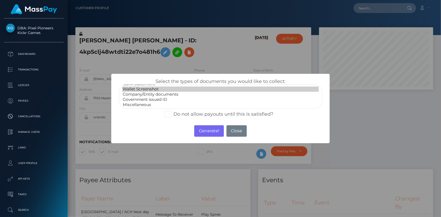
select select "Government issued ID"
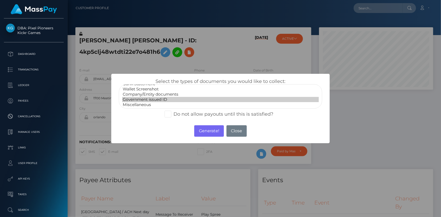
click at [156, 100] on option "Government issued ID" at bounding box center [220, 99] width 197 height 5
click at [205, 127] on button "Generate!" at bounding box center [208, 130] width 29 height 11
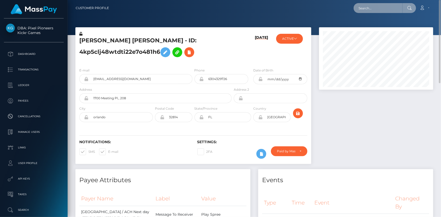
click at [365, 9] on input "text" at bounding box center [378, 8] width 49 height 10
paste input "28f92479-97e9-11f0-bd85-0694aced620b"
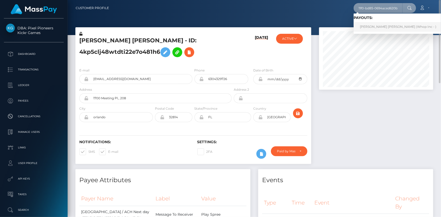
type input "28f92479-97e9-11f0-bd85-0694aced620b"
click at [376, 27] on link "TAAHA MAKSUD USMANI (Whop Inc - )" at bounding box center [398, 27] width 89 height 10
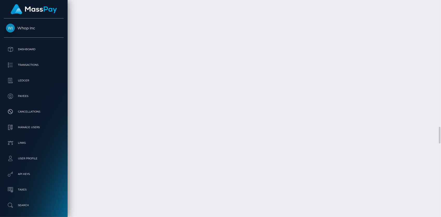
scroll to position [1750, 0]
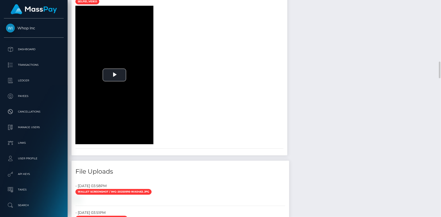
scroll to position [898, 0]
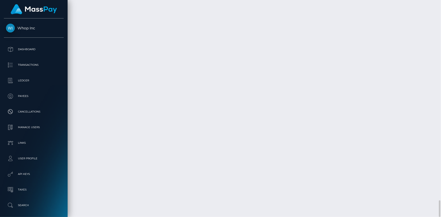
scroll to position [2544, 0]
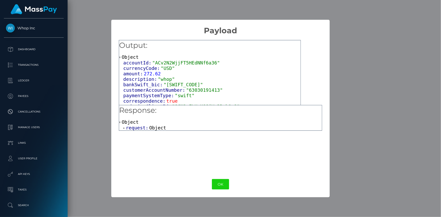
click at [142, 127] on span "request:" at bounding box center [137, 127] width 23 height 5
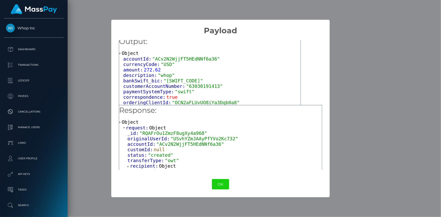
scroll to position [0, 0]
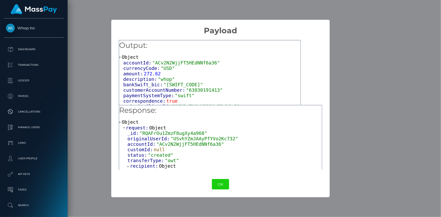
click at [155, 63] on span ""ACv2N2WjjFT5HEdNNf6a36"" at bounding box center [186, 62] width 68 height 5
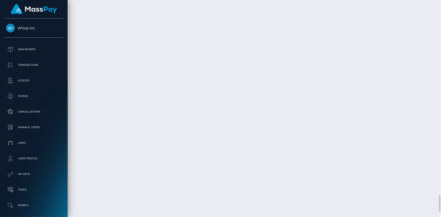
copy td "RQAFrOu1ZmzF8ugXy4a968"
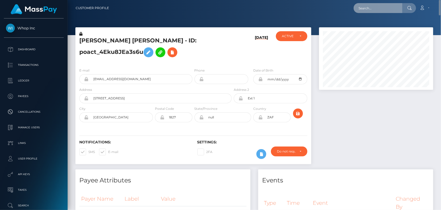
click at [372, 9] on input "text" at bounding box center [378, 8] width 49 height 10
paste input "poact_HYDtmPj5rRes"
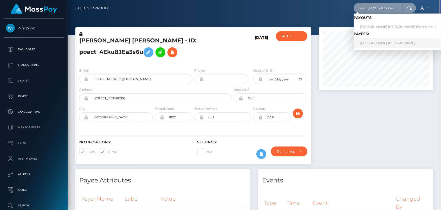
type input "poact_HYDtmPj5rRes"
click at [370, 43] on link "[PERSON_NAME] [PERSON_NAME]" at bounding box center [398, 43] width 89 height 10
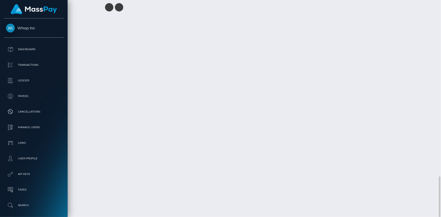
scroll to position [62, 114]
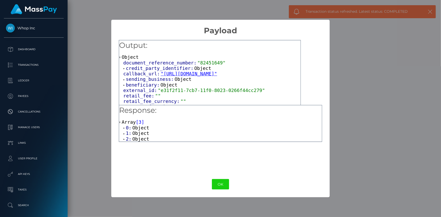
click at [152, 85] on span "beneficiary:" at bounding box center [143, 84] width 35 height 5
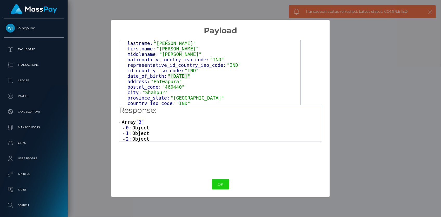
scroll to position [0, 0]
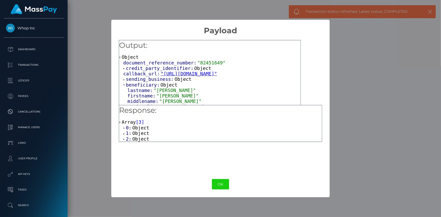
click at [142, 69] on span "credit_party_identifier:" at bounding box center [160, 68] width 68 height 5
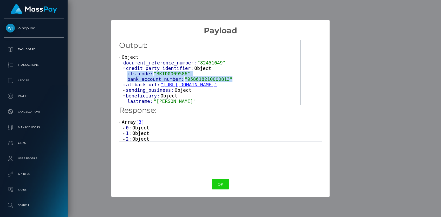
drag, startPoint x: 127, startPoint y: 73, endPoint x: 225, endPoint y: 78, distance: 97.6
click at [225, 78] on div "ifs_code: "BKID0009586" bank_account_number: "958618210000813"" at bounding box center [211, 76] width 177 height 11
copy div "ifs_code: "BKID0009586" bank_account_number: "958618210000813""
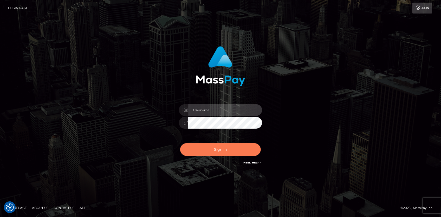
type input "Eduard Gavrilescu"
click at [205, 148] on button "Sign in" at bounding box center [220, 149] width 81 height 13
type input "[PERSON_NAME]"
click at [214, 147] on button "Sign in" at bounding box center [220, 149] width 81 height 13
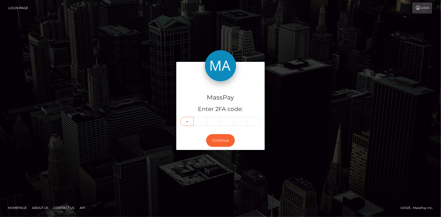
type input "6"
type input "8"
type input "9"
type input "0"
type input "2"
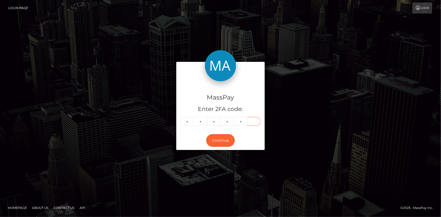
type input "3"
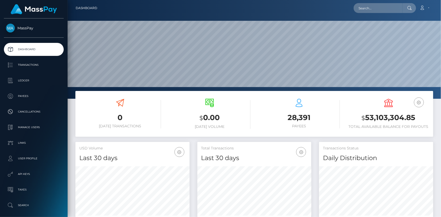
scroll to position [92, 114]
click at [373, 11] on input "text" at bounding box center [378, 8] width 49 height 10
paste input "a1208278-957f-11f0-bd85-0694aced620b"
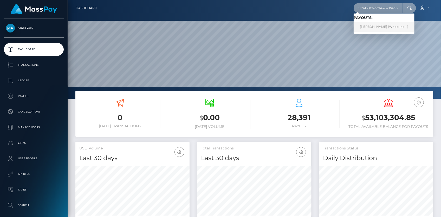
type input "a1208278-957f-11f0-bd85-0694aced620b"
click at [372, 25] on link "JUNHOE KIM (Whop Inc - )" at bounding box center [384, 27] width 61 height 10
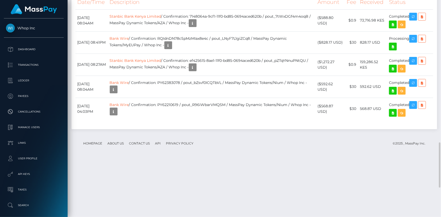
scroll to position [826, 0]
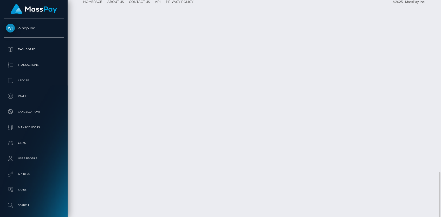
copy td "RQIdnDN78cSpMzMIax8e4c"
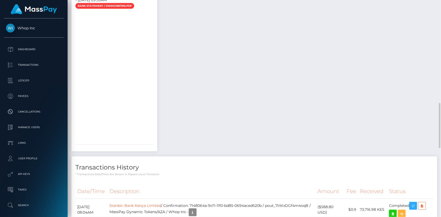
scroll to position [589, 0]
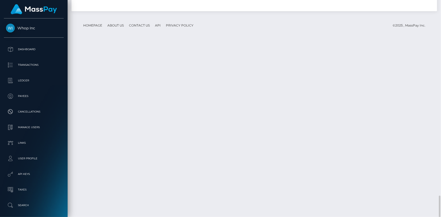
scroll to position [826, 0]
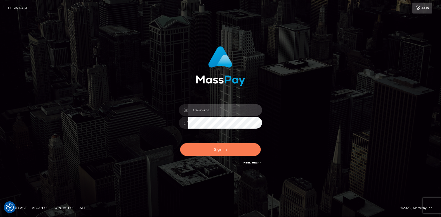
type input "Eduard Gavrilescu"
click at [221, 144] on button "Sign in" at bounding box center [220, 149] width 81 height 13
type input "[PERSON_NAME]"
click at [221, 147] on button "Sign in" at bounding box center [220, 149] width 81 height 13
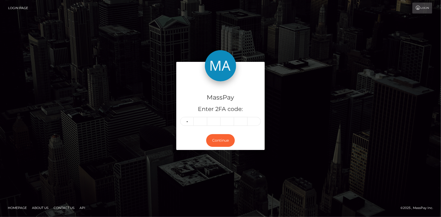
type input "3"
type input "9"
type input "0"
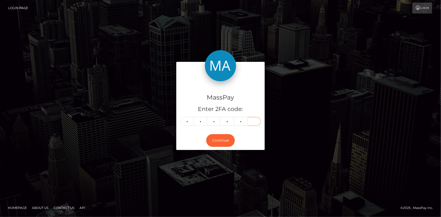
type input "7"
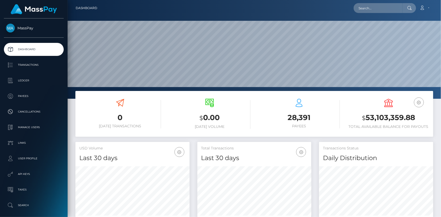
scroll to position [92, 114]
click at [366, 7] on input "text" at bounding box center [378, 8] width 49 height 10
paste input "[PERSON_NAME][EMAIL_ADDRESS][DOMAIN_NAME]"
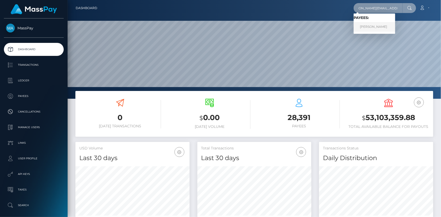
type input "[PERSON_NAME][EMAIL_ADDRESS][DOMAIN_NAME]"
click at [395, 26] on link "[PERSON_NAME]" at bounding box center [375, 27] width 42 height 10
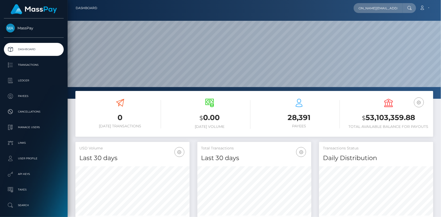
scroll to position [0, 0]
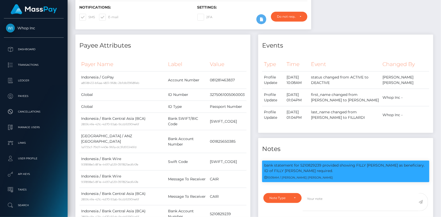
scroll to position [23, 0]
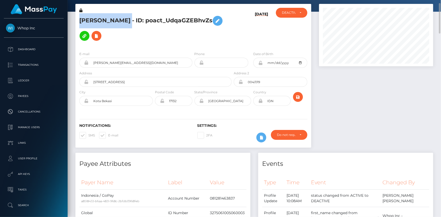
drag, startPoint x: 80, startPoint y: 16, endPoint x: 183, endPoint y: 16, distance: 102.7
click at [183, 16] on h5 "[PERSON_NAME] - ID: poact_UdqaGZEBhvZs" at bounding box center [154, 28] width 150 height 30
copy h5 "[PERSON_NAME]"
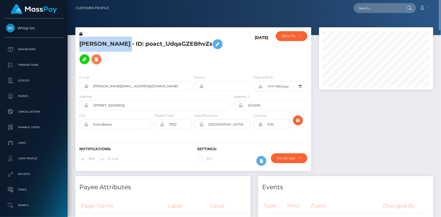
click at [100, 56] on icon at bounding box center [96, 59] width 6 height 7
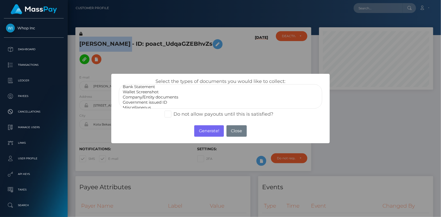
scroll to position [10, 0]
select select "Government issued ID"
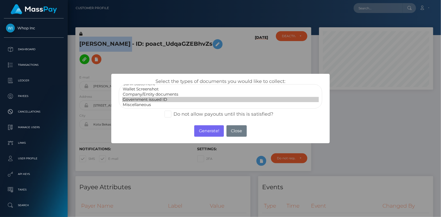
click at [153, 99] on option "Government issued ID" at bounding box center [220, 99] width 197 height 5
click at [198, 127] on button "Generate!" at bounding box center [208, 130] width 29 height 11
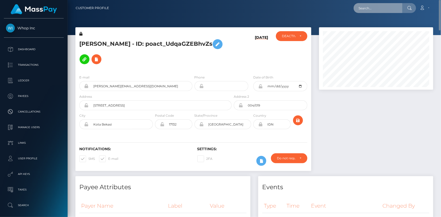
click at [364, 9] on input "text" at bounding box center [378, 8] width 49 height 10
paste input "pout_LVYINYm7D5my1"
paste input "act_xMJSjpjw7Wc3"
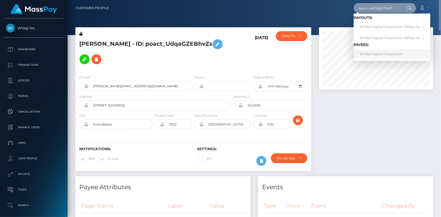
type input "poact_xMJSjpjw7Wc3"
click at [378, 54] on link "M1 Real Capital Corporation" at bounding box center [392, 54] width 77 height 10
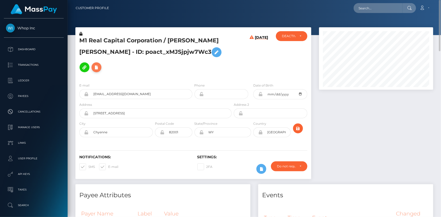
click at [100, 64] on icon at bounding box center [96, 67] width 6 height 7
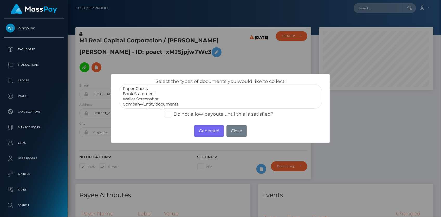
scroll to position [10, 0]
select select "Company/Entity documents"
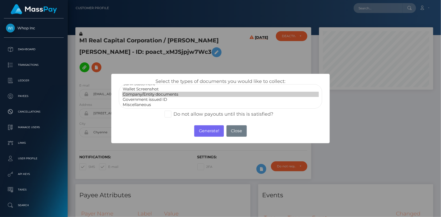
click at [149, 93] on option "Company/Entity documents" at bounding box center [220, 94] width 197 height 5
click at [203, 127] on button "Generate!" at bounding box center [208, 130] width 29 height 11
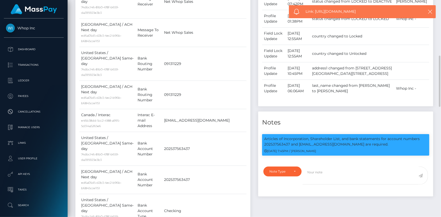
scroll to position [62, 114]
click at [275, 136] on p "Articles of Incorporation, Shareholder List, and bank statements for account nu…" at bounding box center [345, 141] width 163 height 11
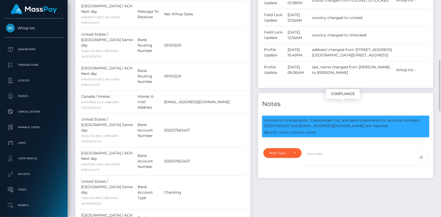
copy p "202537563437"
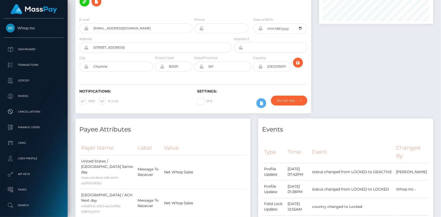
scroll to position [0, 0]
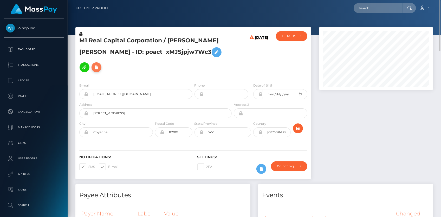
click at [100, 64] on icon at bounding box center [96, 67] width 6 height 7
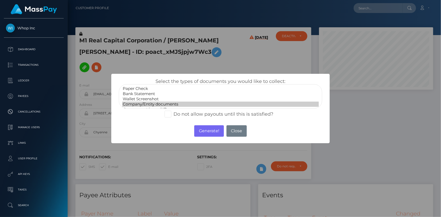
click at [147, 102] on option "Company/Entity documents" at bounding box center [220, 104] width 197 height 5
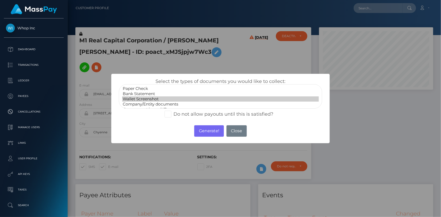
click at [147, 98] on option "Wallet Screenshot" at bounding box center [220, 98] width 197 height 5
select select "Bank Statement"
click at [147, 94] on option "Bank Statement" at bounding box center [220, 93] width 197 height 5
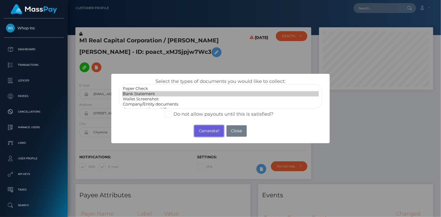
click at [200, 130] on button "Generate!" at bounding box center [208, 130] width 29 height 11
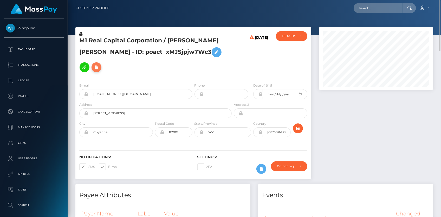
click at [100, 64] on icon at bounding box center [96, 67] width 6 height 7
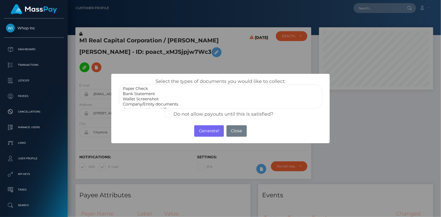
select select "Wallet Screenshot"
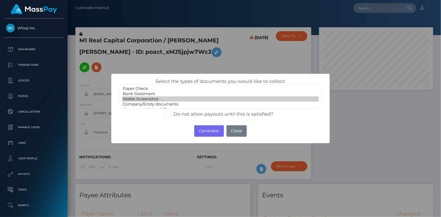
click at [152, 97] on option "Wallet Screenshot" at bounding box center [220, 98] width 197 height 5
click at [208, 127] on button "Generate!" at bounding box center [208, 130] width 29 height 11
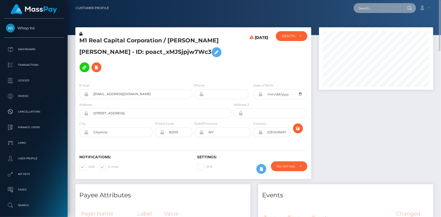
click at [364, 8] on input "text" at bounding box center [378, 8] width 49 height 10
paste input "a710548e-99cf-11f0-bd85-0694aced620b"
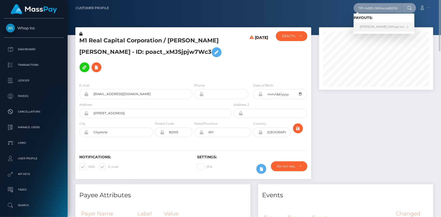
type input "a710548e-99cf-11f0-bd85-0694aced620b"
click at [381, 29] on link "VICTOR OKOTH OLWEYA (Whop Inc - )" at bounding box center [384, 27] width 61 height 10
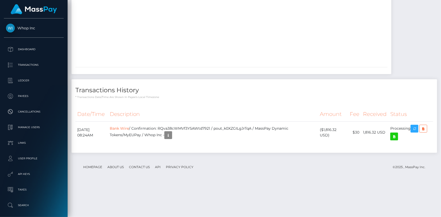
scroll to position [903, 0]
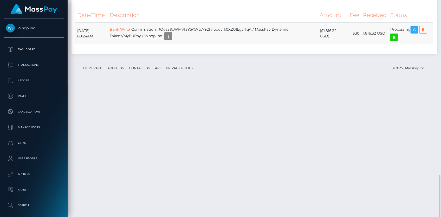
click at [197, 44] on td "Bank Wire / Confirmation: RQva38cWMVf3Y5AWtd7921 / pout_k0XZGILgJrTqA / MassPay…" at bounding box center [213, 33] width 210 height 22
copy td "RQva38cWMVf3Y5AWtd7921"
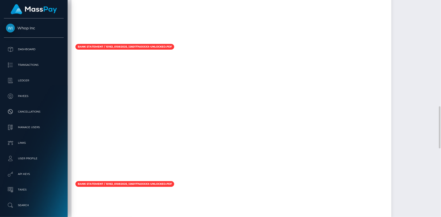
scroll to position [525, 0]
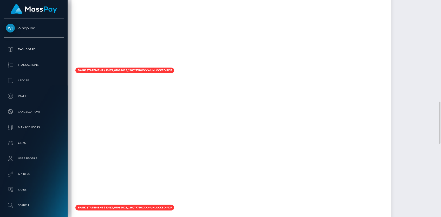
click at [190, 67] on div at bounding box center [232, 2] width 320 height 130
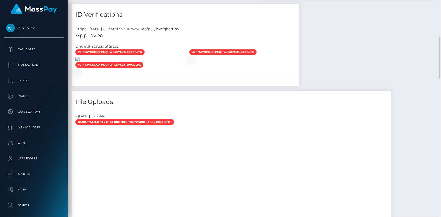
scroll to position [312, 0]
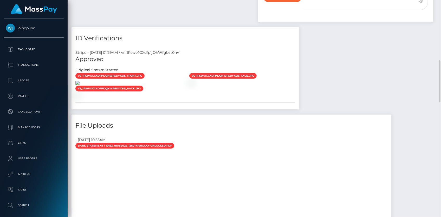
click at [80, 85] on img at bounding box center [77, 83] width 4 height 4
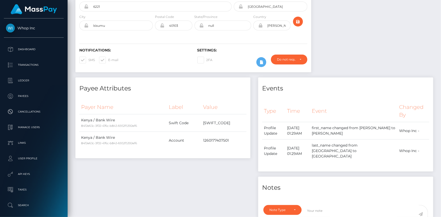
scroll to position [0, 0]
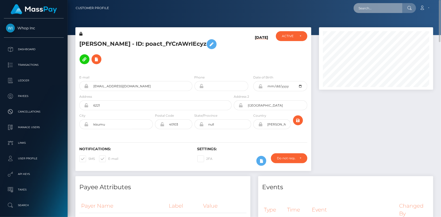
click at [376, 6] on input "text" at bounding box center [378, 8] width 49 height 10
paste input "poact_HYDtmPj5rRes"
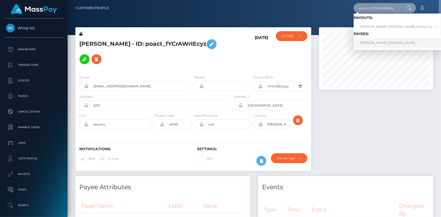
type input "poact_HYDtmPj5rRes"
click at [372, 41] on link "ANSH RATHORE rathore" at bounding box center [398, 43] width 89 height 10
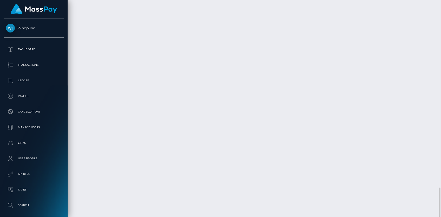
scroll to position [940, 0]
copy td "1322901838"
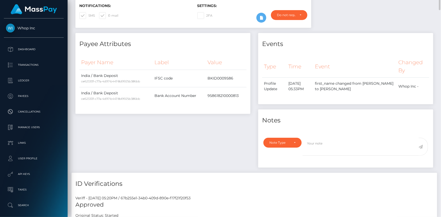
scroll to position [0, 0]
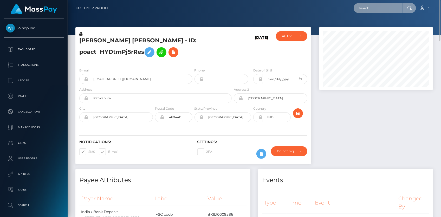
click at [366, 3] on input "text" at bounding box center [378, 8] width 49 height 10
paste input "9d12b363-9aa3-11f0-bd85-0694aced620b"
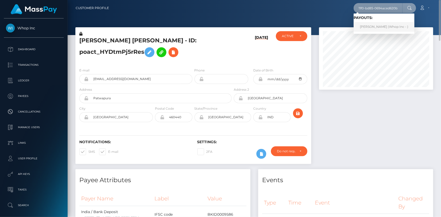
type input "9d12b363-9aa3-11f0-bd85-0694aced620b"
click at [368, 25] on link "[PERSON_NAME] (Whop Inc - )" at bounding box center [384, 27] width 61 height 10
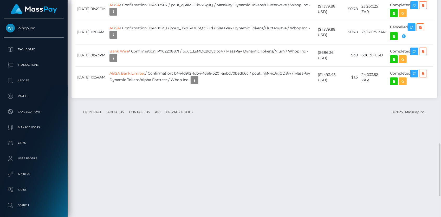
scroll to position [62, 114]
drag, startPoint x: 363, startPoint y: 52, endPoint x: 375, endPoint y: 52, distance: 11.2
drag, startPoint x: 323, startPoint y: 52, endPoint x: 335, endPoint y: 50, distance: 12.8
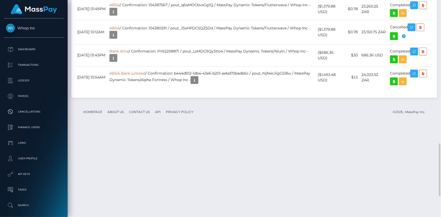
copy td "$296.07"
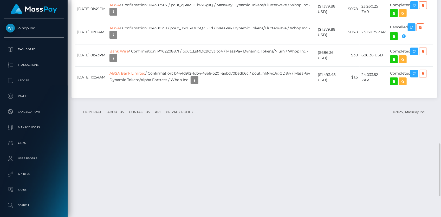
copy td "pout_OUW8bducWzgXC"
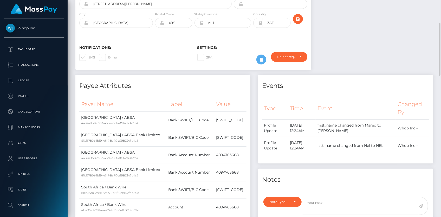
scroll to position [0, 0]
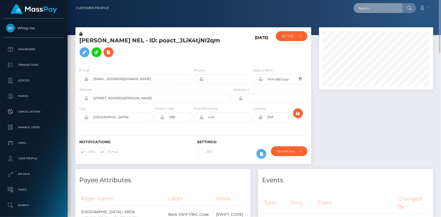
click at [367, 10] on input "text" at bounding box center [378, 8] width 49 height 10
paste input "4fddb949988a4957ab297bc2908af156"
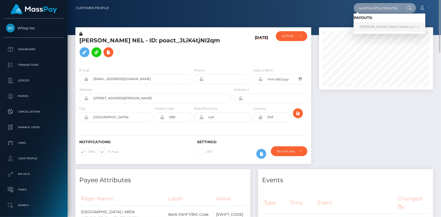
type input "4fddb949988a4957ab297bc2908af156"
click at [377, 26] on link "ASHLEY A Colando (Select Media LLC - )" at bounding box center [390, 27] width 72 height 10
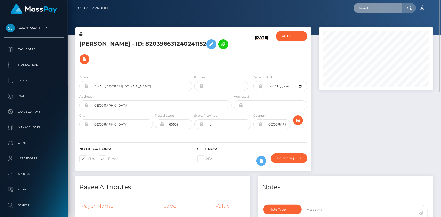
click at [397, 8] on input "text" at bounding box center [378, 8] width 49 height 10
paste input "aantonozaur@gmail.com"
drag, startPoint x: 367, startPoint y: 10, endPoint x: 333, endPoint y: 10, distance: 34.1
click at [333, 10] on div "aantonozaur@gmail.com Loading... Loading... Account Edit Profile" at bounding box center [273, 8] width 320 height 11
click at [370, 8] on input "aantonozaur@gmail.com" at bounding box center [378, 8] width 49 height 10
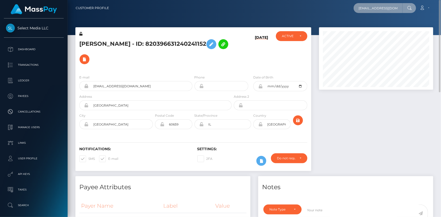
paste input "3KdoalD4hyeVyRBiQc7nqTgCJqf1"
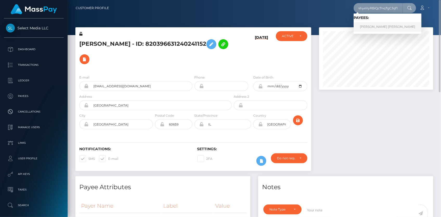
type input "3KdoalD4hyeVyRBiQc7nqTgCJqf1"
click at [382, 24] on link "MONIKA JOANNA TOKARSKA" at bounding box center [388, 27] width 68 height 10
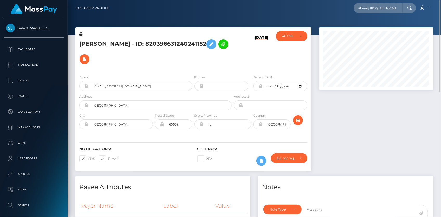
scroll to position [0, 0]
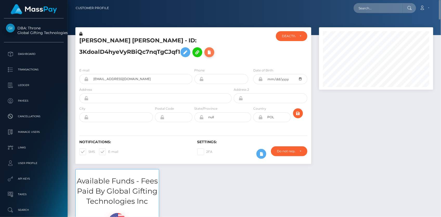
click at [208, 54] on icon at bounding box center [209, 52] width 6 height 7
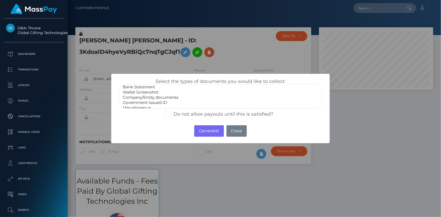
scroll to position [10, 0]
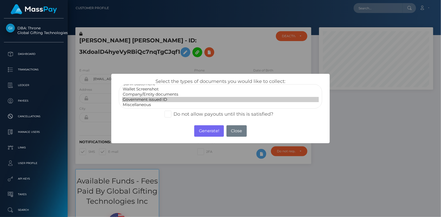
click at [162, 97] on option "Government issued ID" at bounding box center [220, 99] width 197 height 5
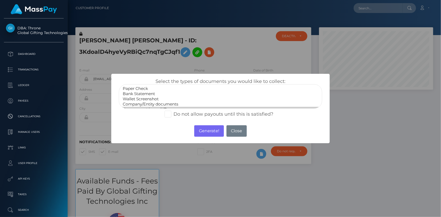
click at [148, 99] on option "Wallet Screenshot" at bounding box center [220, 98] width 197 height 5
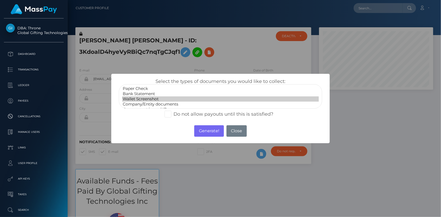
select select "Bank Statement"
click at [156, 93] on option "Bank Statement" at bounding box center [220, 93] width 197 height 5
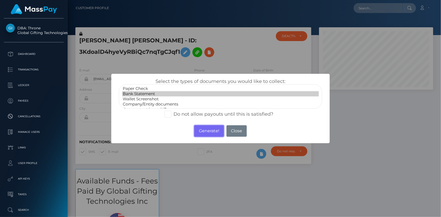
click at [210, 132] on button "Generate!" at bounding box center [208, 130] width 29 height 11
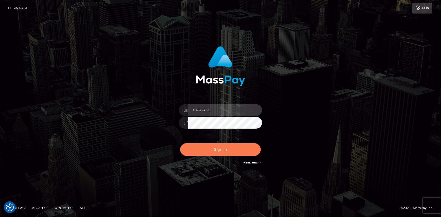
type input "[PERSON_NAME]"
click at [230, 144] on button "Sign in" at bounding box center [220, 149] width 81 height 13
type input "[PERSON_NAME]"
click at [224, 154] on button "Sign in" at bounding box center [220, 149] width 81 height 13
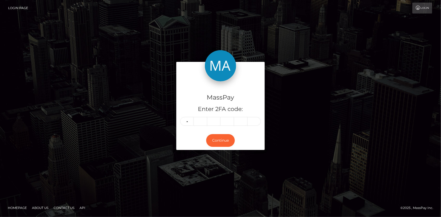
type input "1"
type input "5"
type input "3"
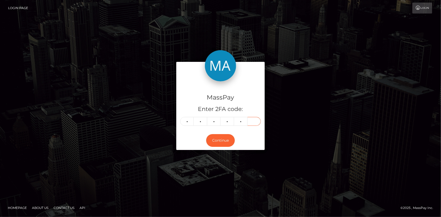
type input "4"
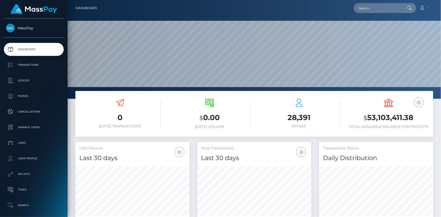
scroll to position [92, 114]
click at [364, 7] on input "text" at bounding box center [378, 8] width 49 height 10
paste input "5298378b-9366-4ae8-823c-82f1eb29b7eb"
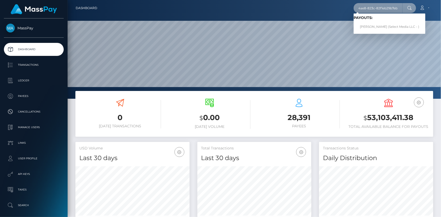
type input "5298378b-9366-4ae8-823c-82f1eb29b7eb"
click at [380, 25] on link "Mariia Lapshina (Select Media LLC - )" at bounding box center [390, 27] width 72 height 10
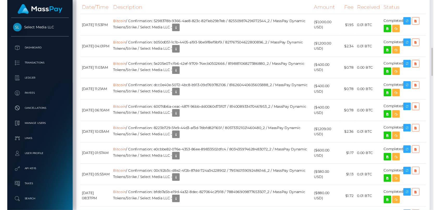
scroll to position [520, 0]
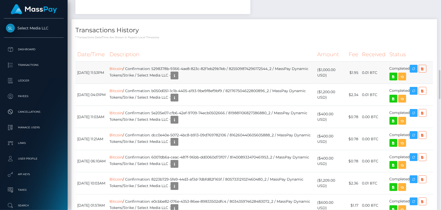
drag, startPoint x: 77, startPoint y: 49, endPoint x: 410, endPoint y: 48, distance: 333.7
click at [410, 62] on tr "[DATE] 11:53PM Bitcoin / Confirmation: 5298378b-9366-4ae8-823c-82f1eb29b7eb / 8…" at bounding box center [254, 73] width 358 height 22
copy tr "[DATE] 11:53PM Bitcoin / Confirmation: 5298378b-9366-4ae8-823c-82f1eb29b7eb / 8…"
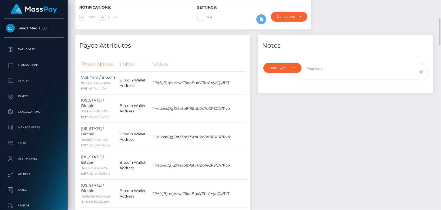
scroll to position [0, 0]
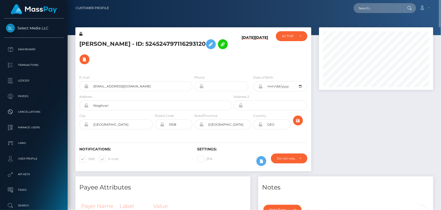
click at [92, 44] on h5 "[PERSON_NAME] - ID: 524524797116293120" at bounding box center [154, 52] width 150 height 30
copy h5 "[PERSON_NAME] - ID: 524524797116293120"
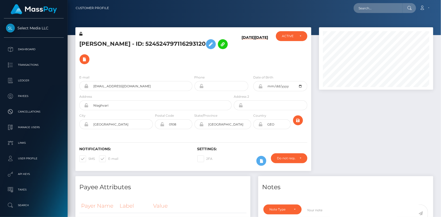
scroll to position [62, 114]
click at [370, 7] on input "text" at bounding box center [378, 8] width 49 height 10
paste input "joseph.gibran105@gmail.com"
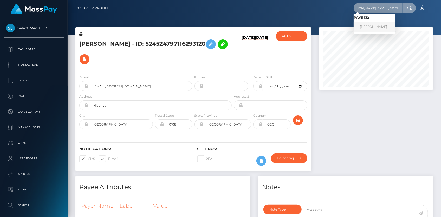
type input "joseph.gibran105@gmail.com"
click at [373, 28] on link "SEANJOSEPH RAYMOND FILLARDI" at bounding box center [375, 27] width 42 height 10
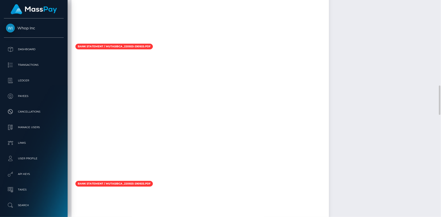
scroll to position [804, 0]
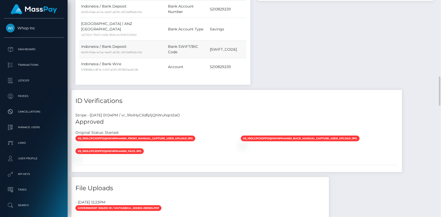
scroll to position [435, 0]
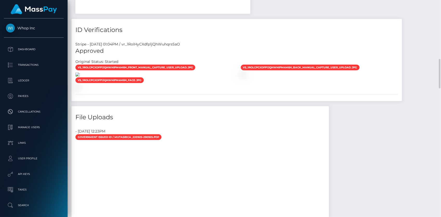
click at [80, 73] on img at bounding box center [77, 75] width 4 height 4
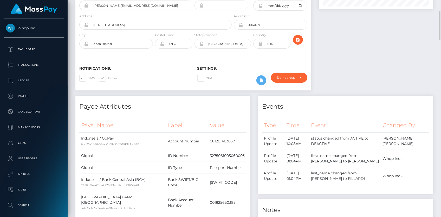
scroll to position [0, 0]
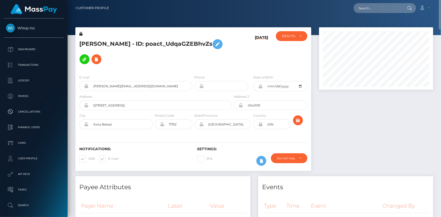
click at [101, 41] on h5 "[PERSON_NAME] - ID: poact_UdqaGZEBhvZs" at bounding box center [154, 52] width 150 height 30
copy h5 "[PERSON_NAME] - ID: poact_UdqaGZEBhvZs"
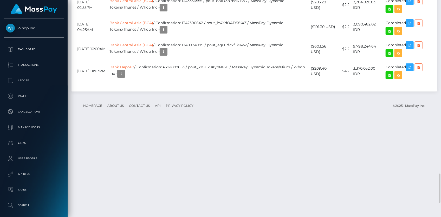
scroll to position [1381, 0]
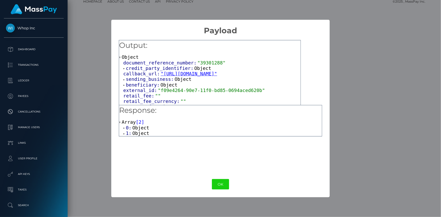
click at [158, 64] on span "document_reference_number:" at bounding box center [160, 62] width 74 height 5
click at [160, 68] on span "credit_party_identifier:" at bounding box center [160, 68] width 68 height 5
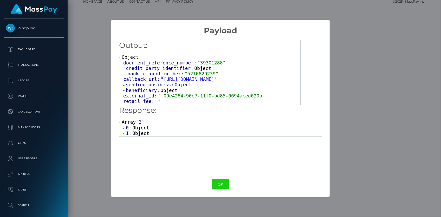
click at [187, 73] on span ""5210829239"" at bounding box center [202, 73] width 34 height 5
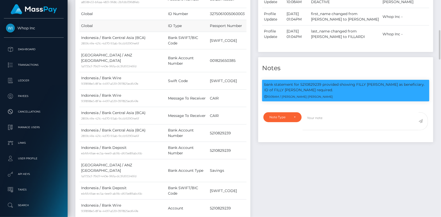
scroll to position [0, 0]
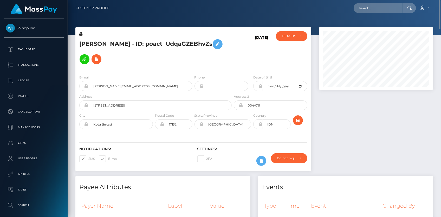
click at [93, 41] on h5 "SEANJOSEPH RAYMOND FILLARDI - ID: poact_UdqaGZEBhvZs" at bounding box center [154, 52] width 150 height 30
copy h5 "SEANJOSEPH RAYMOND FILLARDI - ID: poact_UdqaGZEBhvZs"
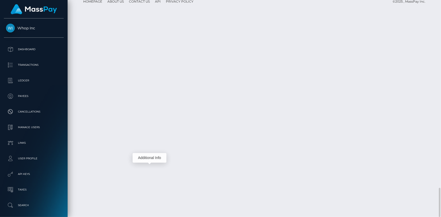
scroll to position [62, 114]
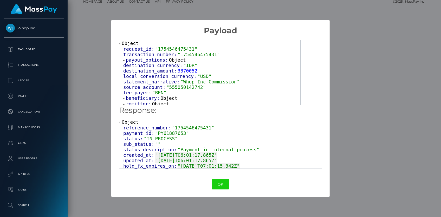
scroll to position [26, 0]
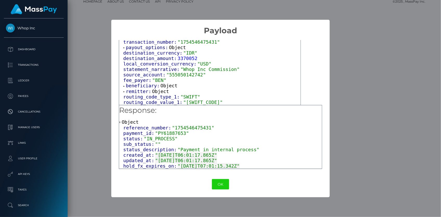
click at [151, 86] on span "beneficiary:" at bounding box center [143, 85] width 35 height 5
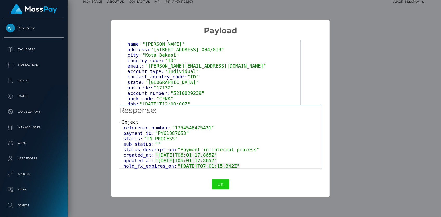
scroll to position [92, 0]
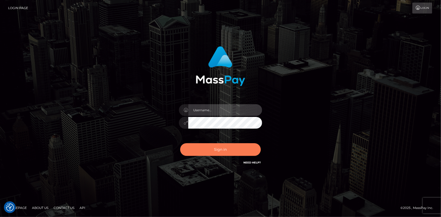
type input "[PERSON_NAME]"
click at [223, 153] on button "Sign in" at bounding box center [220, 149] width 81 height 13
type input "Eduard Gavrilescu"
click at [216, 150] on button "Sign in" at bounding box center [220, 149] width 81 height 13
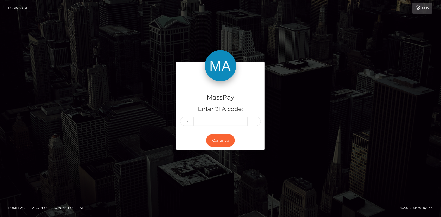
type input "9"
type input "4"
type input "1"
type input "0"
type input "6"
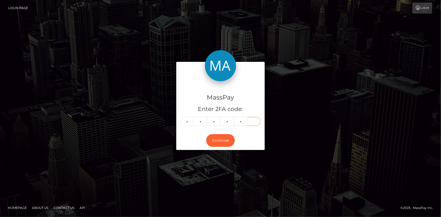
type input "2"
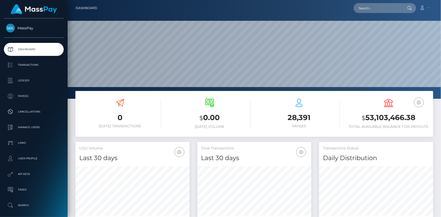
scroll to position [92, 114]
click at [378, 8] on input "text" at bounding box center [378, 8] width 49 height 10
paste input "poact_BqoOGAcpmDjD"
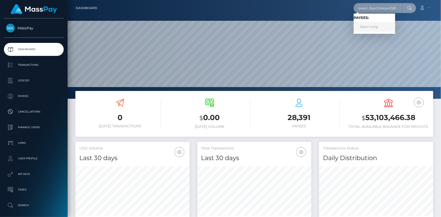
type input "poact_BqoOGAcpmDjD"
click at [375, 25] on link "Jaxon Long" at bounding box center [375, 27] width 42 height 10
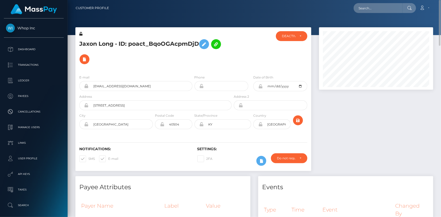
click at [136, 42] on h5 "Jaxon Long - ID: poact_BqoOGAcpmDjD" at bounding box center [154, 52] width 150 height 30
copy h5 "Jaxon Long - ID: poact_BqoOGAcpmDjD"
click at [388, 5] on input "text" at bounding box center [378, 8] width 49 height 10
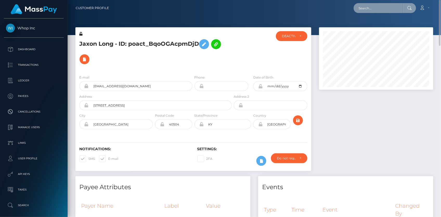
paste input "poact_1uvYFQCkvMEw"
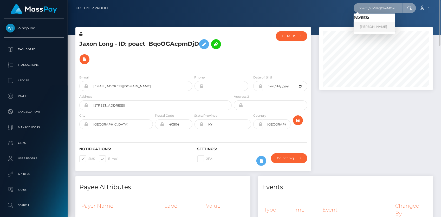
type input "poact_1uvYFQCkvMEw"
click at [391, 24] on link "[PERSON_NAME]" at bounding box center [375, 27] width 42 height 10
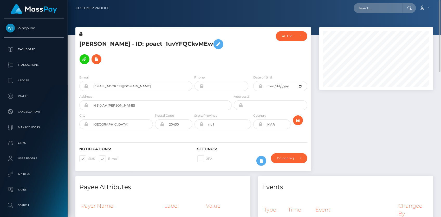
click at [146, 40] on h5 "[PERSON_NAME] - ID: poact_1uvYFQCkvMEw" at bounding box center [154, 52] width 150 height 30
copy h5 "[PERSON_NAME] - ID: poact_1uvYFQCkvMEw"
click at [380, 9] on input "text" at bounding box center [378, 8] width 49 height 10
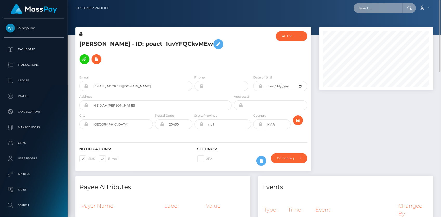
paste input "6521bbf4-9d29-11f0-bd85-0694aced620b"
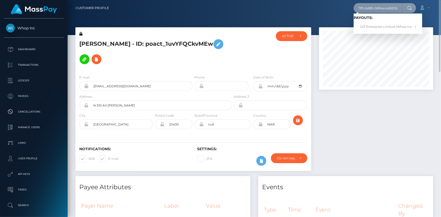
type input "6521bbf4-9d29-11f0-bd85-0694aced620b"
click at [376, 26] on link "247 Enterprise Limited (Whop Inc - )" at bounding box center [388, 27] width 69 height 10
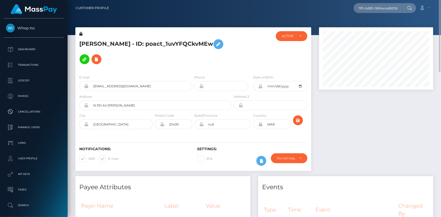
scroll to position [0, 0]
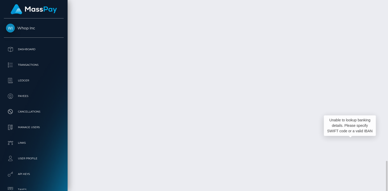
scroll to position [62, 96]
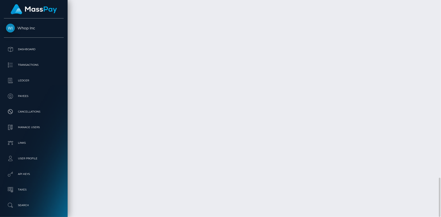
scroll to position [62, 114]
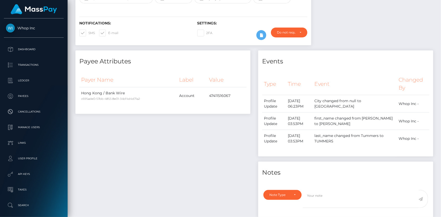
scroll to position [0, 0]
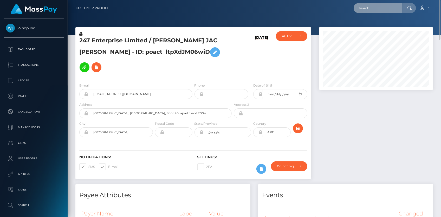
click at [381, 7] on input "text" at bounding box center [378, 8] width 49 height 10
paste input "45ce19fd-1c02-11ef-9e42-062d9cd50a19"
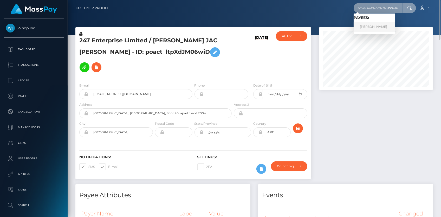
type input "45ce19fd-1c02-11ef-9e42-062d9cd50a19"
click at [381, 27] on link "YANA PANCHUK" at bounding box center [375, 27] width 42 height 10
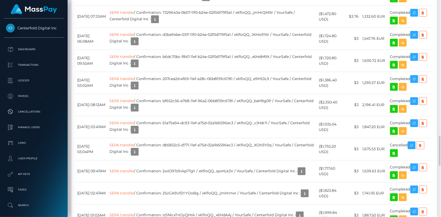
scroll to position [804, 0]
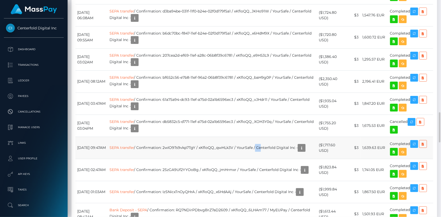
drag, startPoint x: 266, startPoint y: 143, endPoint x: 273, endPoint y: 142, distance: 7.1
click at [272, 143] on td "SEPA transfer / Confirmation: 2wIO9Ts9vkp7TgY / xKfloQQ_qwHLk3V / YourSafe / Ce…" at bounding box center [212, 148] width 209 height 22
drag, startPoint x: 225, startPoint y: 122, endPoint x: 243, endPoint y: 117, distance: 19.2
click at [240, 123] on td "SEPA transfer / Confirmation: db5832c5-d771-11ef-a75d-02a1b6596ec3 / xKfloQQ_XO…" at bounding box center [212, 126] width 209 height 22
drag, startPoint x: 273, startPoint y: 98, endPoint x: 282, endPoint y: 97, distance: 9.4
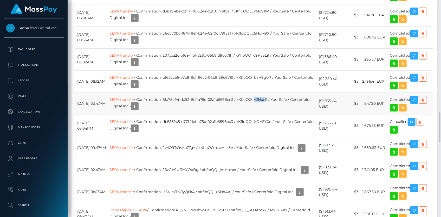
click at [278, 98] on td "SEPA transfer / Confirmation: 61a75a94-dc93-11ef-a75d-02a1b6596ec3 / xKfloQQ_vJ…" at bounding box center [212, 104] width 209 height 22
drag, startPoint x: 234, startPoint y: 77, endPoint x: 241, endPoint y: 77, distance: 7.3
click at [235, 77] on td "SEPA transfer / Confirmation: bf652c56-e7b8-11ef-96a2-06b8f39c6781 / xKfloQQ_ba…" at bounding box center [212, 81] width 209 height 22
drag, startPoint x: 273, startPoint y: 57, endPoint x: 293, endPoint y: 56, distance: 19.5
click at [278, 57] on td "SEPA transfer / Confirmation: 207cea2d-ef69-11ef-a28c-06b8f39c6781 / xKfloQQ_e9…" at bounding box center [212, 59] width 209 height 22
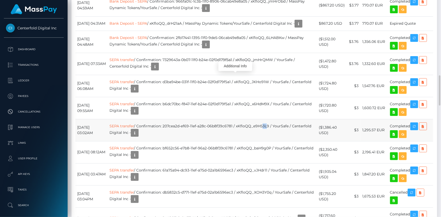
scroll to position [62, 114]
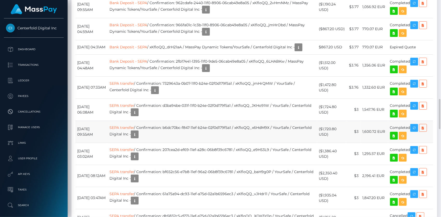
click at [235, 130] on td "SEPA transfer / Confirmation: b6dc70bc-f847-11ef-b24e-02f0d179f5a1 / xKfloQQ_x6…" at bounding box center [212, 132] width 209 height 22
click at [225, 106] on td "SEPA transfer / Confirmation: d3ba94be-031f-11f0-b24e-02f0d179f5a1 / xKfloQQ_JK…" at bounding box center [212, 110] width 209 height 22
click at [230, 84] on td "SEPA transfer / Confirmation: 7329643a-0b07-11f0-b24e-02f0d179f5a1 / xKfloQQ_jm…" at bounding box center [212, 87] width 209 height 22
drag, startPoint x: 243, startPoint y: 60, endPoint x: 255, endPoint y: 62, distance: 11.9
click at [251, 61] on td "Bank Deposit - SEPA / Confirmation: 2fb17441-1395-11f0-9de5-06cab49e8a05 / xKfl…" at bounding box center [212, 65] width 209 height 22
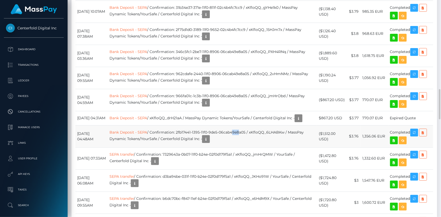
scroll to position [591, 0]
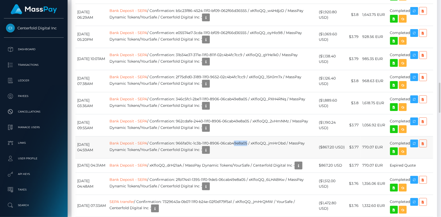
drag, startPoint x: 247, startPoint y: 142, endPoint x: 259, endPoint y: 146, distance: 12.4
click at [259, 146] on td "Bank Deposit - SEPA / Confirmation: 966fa01c-1c3b-11f0-8906-06cab49e8a05 / xKfl…" at bounding box center [212, 147] width 209 height 22
drag, startPoint x: 284, startPoint y: 118, endPoint x: 298, endPoint y: 123, distance: 15.0
click at [298, 123] on td "Bank Deposit - SEPA / Confirmation: 962cdafe-2440-11f0-8906-06cab49e8a05 / xKfl…" at bounding box center [212, 125] width 209 height 22
drag, startPoint x: 245, startPoint y: 100, endPoint x: 261, endPoint y: 97, distance: 16.8
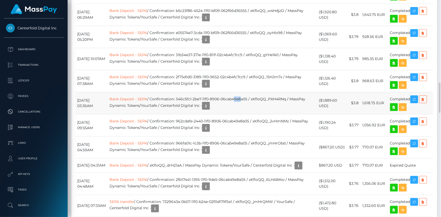
click at [253, 101] on td "Bank Deposit - SEPA / Confirmation: 346c5fc1-2be7-11f0-8906-06cab49e8a05 / xKfl…" at bounding box center [212, 103] width 209 height 22
drag, startPoint x: 284, startPoint y: 77, endPoint x: 302, endPoint y: 79, distance: 17.5
click at [291, 78] on td "Bank Deposit - SEPA / Confirmation: 2f75d1d0-3189-11f0-9652-02c4b4fc7cc9 / xKfl…" at bounding box center [212, 81] width 209 height 22
drag, startPoint x: 243, startPoint y: 55, endPoint x: 263, endPoint y: 52, distance: 20.0
click at [255, 57] on td "Bank Deposit - SEPA / Confirmation: 31b34e37-371e-11f0-811f-02c4b4fc7cc9 / xKfl…" at bounding box center [212, 59] width 209 height 22
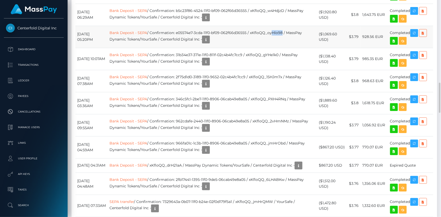
drag, startPoint x: 284, startPoint y: 33, endPoint x: 294, endPoint y: 35, distance: 10.8
click at [293, 35] on td "Bank Deposit - SEPA / Confirmation: e05574e7-3cda-11f0-bf09-062f66d36555 / xKfl…" at bounding box center [212, 37] width 209 height 22
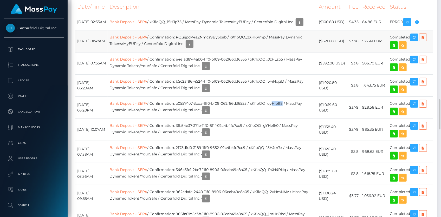
scroll to position [497, 0]
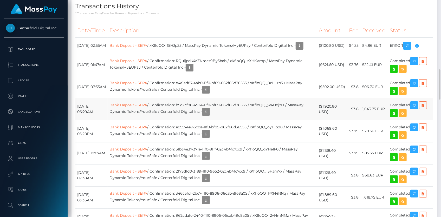
drag, startPoint x: 265, startPoint y: 107, endPoint x: 277, endPoint y: 109, distance: 12.7
click at [270, 109] on td "Bank Deposit - SEPA / Confirmation: b5c23f86-4524-11f0-bf09-062f66d36555 / xKfl…" at bounding box center [212, 109] width 209 height 22
drag, startPoint x: 270, startPoint y: 83, endPoint x: 283, endPoint y: 82, distance: 13.3
click at [280, 82] on td "Bank Deposit - SEPA / Confirmation: e4e1ad87-4ab0-11f0-bf09-062f66d36555 / xKfl…" at bounding box center [212, 87] width 209 height 22
drag, startPoint x: 222, startPoint y: 59, endPoint x: 230, endPoint y: 59, distance: 8.1
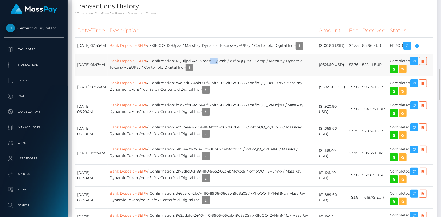
click at [228, 59] on td "Bank Deposit - SEPA / Confirmation: RQuijpdK4aZNmcz9By5bab / xKfloQQ_zXHKVmp / …" at bounding box center [212, 65] width 209 height 22
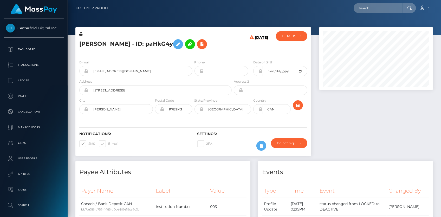
scroll to position [62, 114]
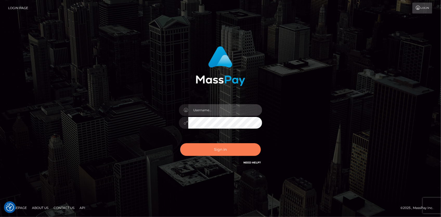
type input "[PERSON_NAME]"
click at [234, 155] on button "Sign in" at bounding box center [220, 149] width 81 height 13
type input "[PERSON_NAME]"
click at [234, 151] on button "Sign in" at bounding box center [220, 149] width 81 height 13
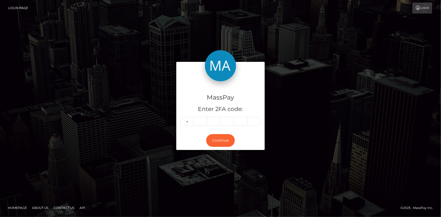
type input "0"
type input "9"
type input "0"
type input "3"
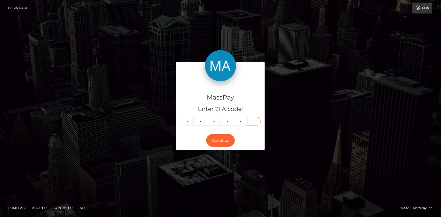
type input "9"
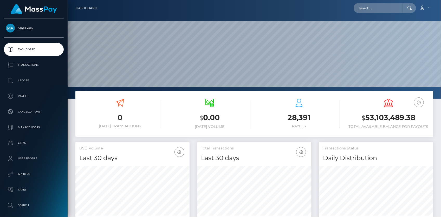
scroll to position [92, 114]
click at [370, 10] on input "text" at bounding box center [378, 8] width 49 height 10
paste input "spree-1708663"
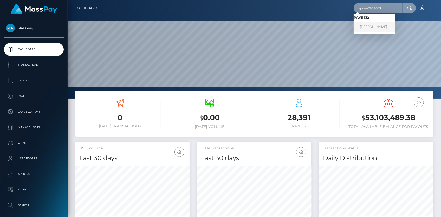
type input "spree-1708663"
click at [367, 24] on link "CINDY RENEE GEORGE" at bounding box center [375, 27] width 42 height 10
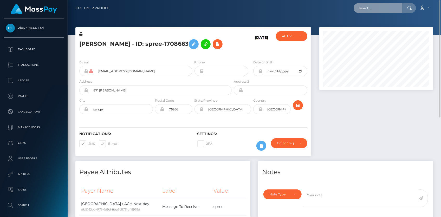
click at [392, 10] on input "text" at bounding box center [378, 8] width 49 height 10
paste input "spree-1624125"
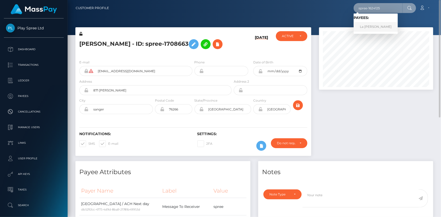
type input "spree-1624125"
click at [375, 28] on link "La Shane Bilbrey" at bounding box center [376, 27] width 44 height 10
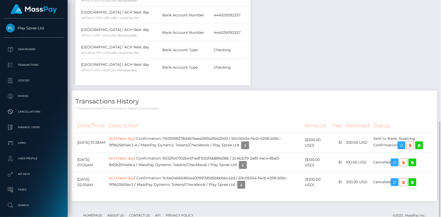
scroll to position [64, 0]
